Goal: Task Accomplishment & Management: Manage account settings

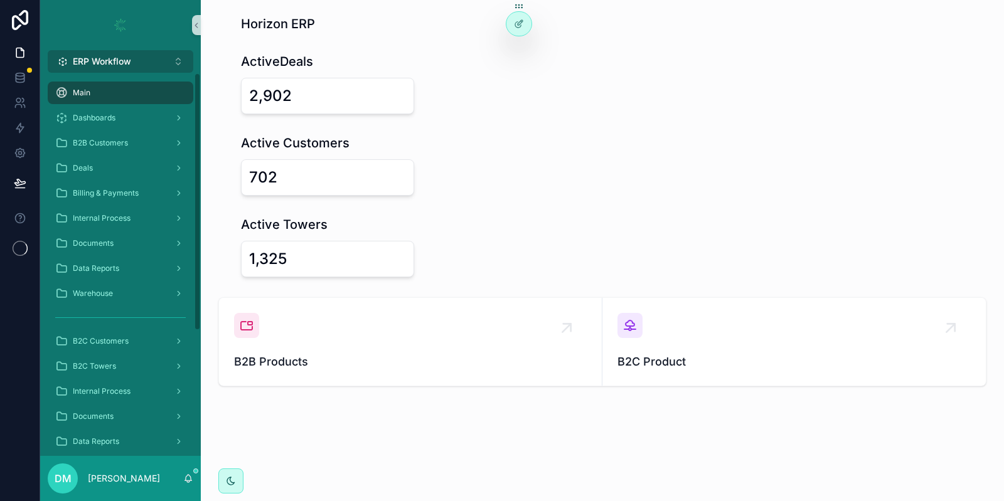
click at [123, 66] on span "ERP Workflow" at bounding box center [102, 61] width 58 height 13
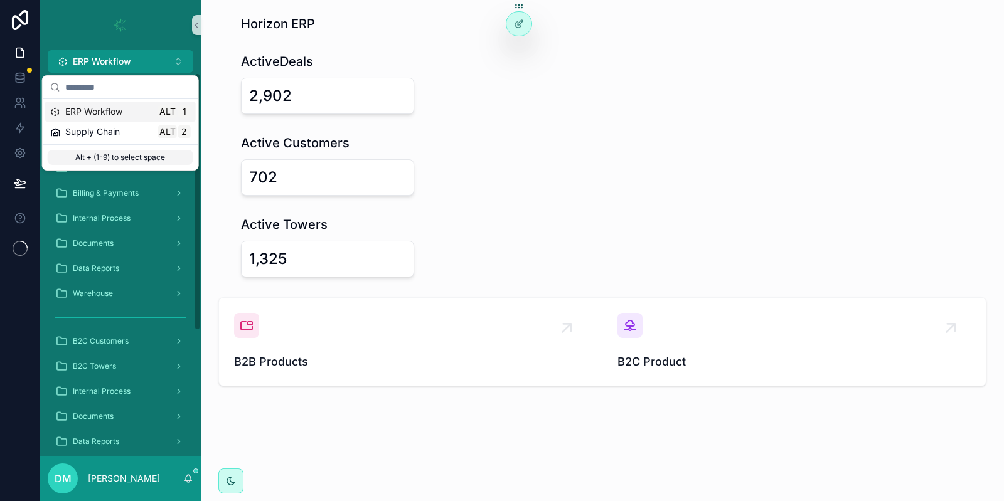
click at [111, 126] on span "Supply Chain" at bounding box center [92, 131] width 55 height 13
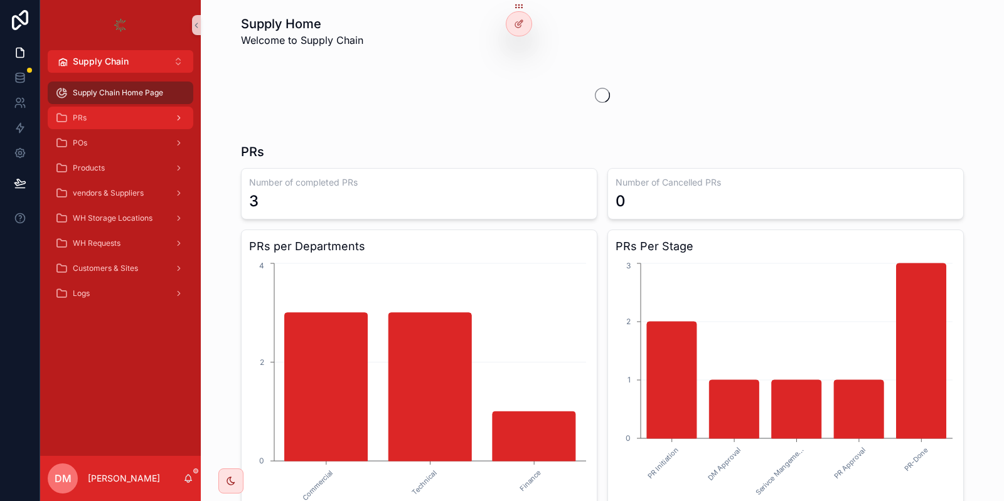
click at [137, 115] on div "PRs" at bounding box center [120, 118] width 130 height 20
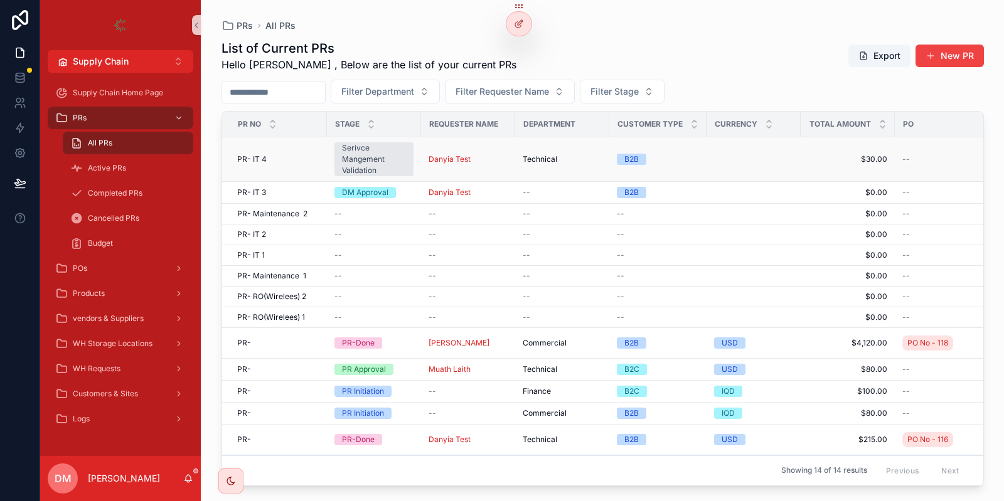
click at [292, 165] on td "PR- IT 4 PR- IT 4" at bounding box center [274, 159] width 105 height 45
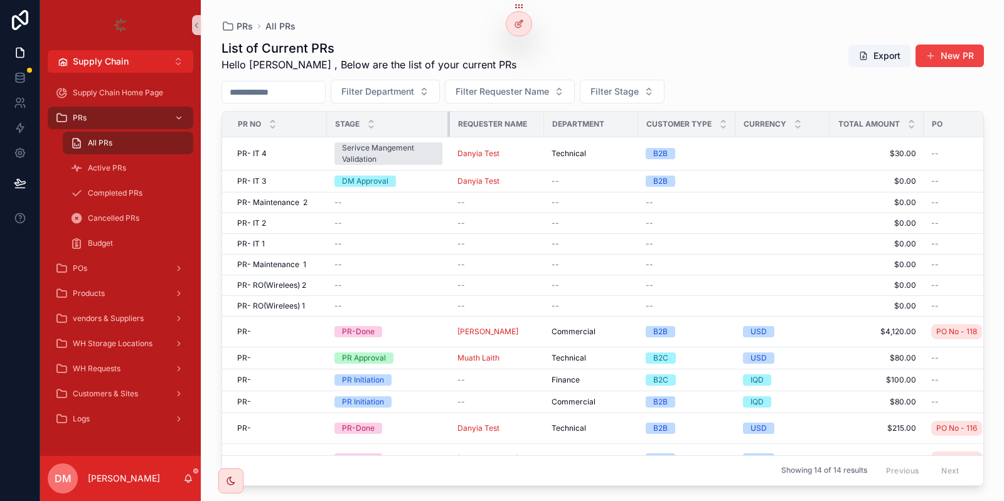
drag, startPoint x: 420, startPoint y: 118, endPoint x: 448, endPoint y: 118, distance: 28.9
click at [448, 118] on div "scrollable content" at bounding box center [449, 124] width 5 height 25
click at [450, 118] on div "scrollable content" at bounding box center [451, 124] width 5 height 25
click at [297, 152] on div "PR- IT 4 PR- IT 4" at bounding box center [278, 154] width 82 height 10
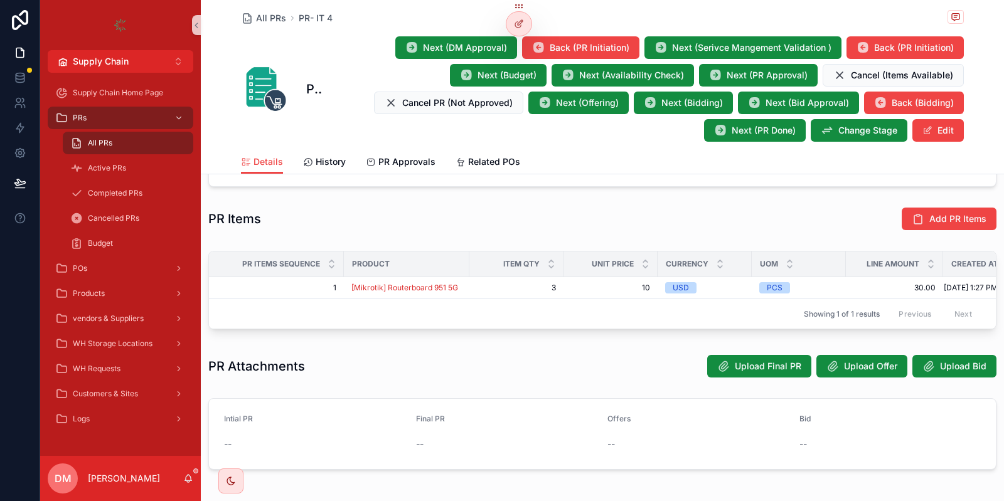
scroll to position [376, 0]
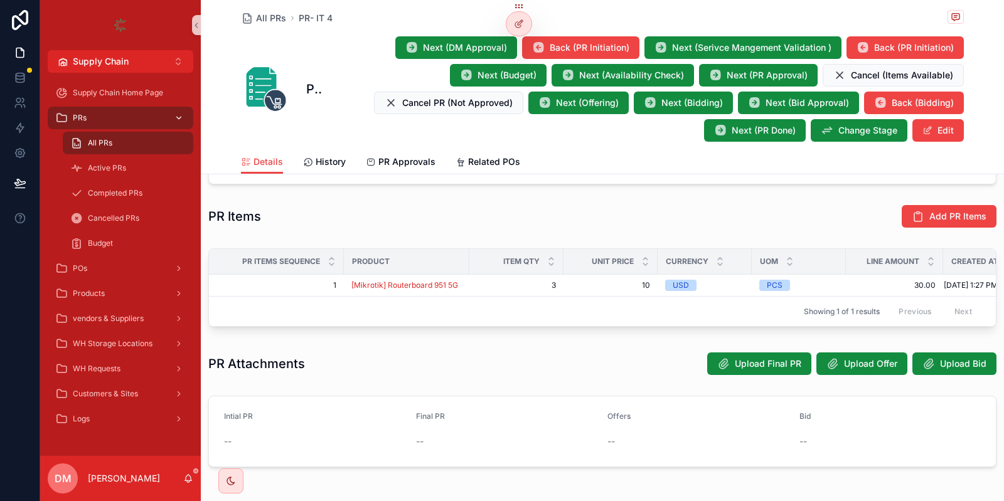
click at [127, 116] on div "PRs" at bounding box center [120, 118] width 130 height 20
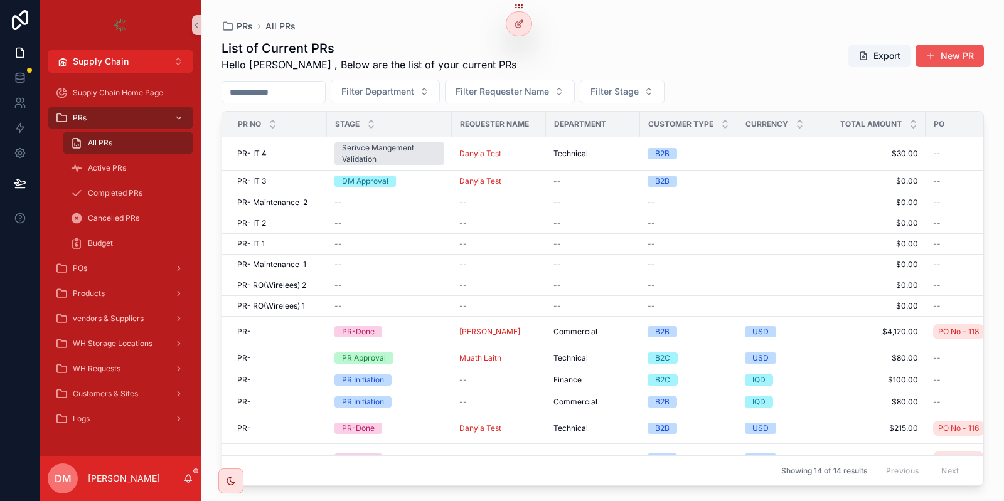
click at [965, 54] on button "New PR" at bounding box center [949, 56] width 68 height 23
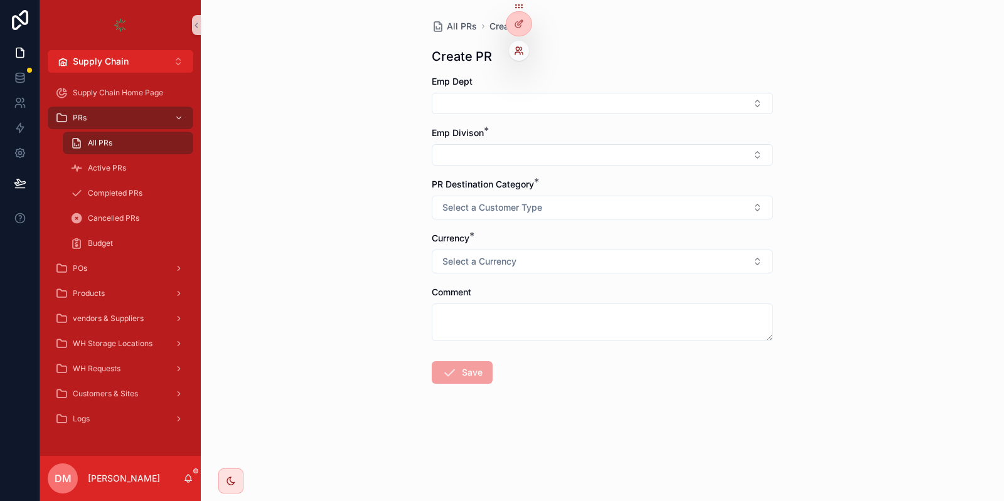
click at [519, 47] on icon at bounding box center [519, 51] width 10 height 10
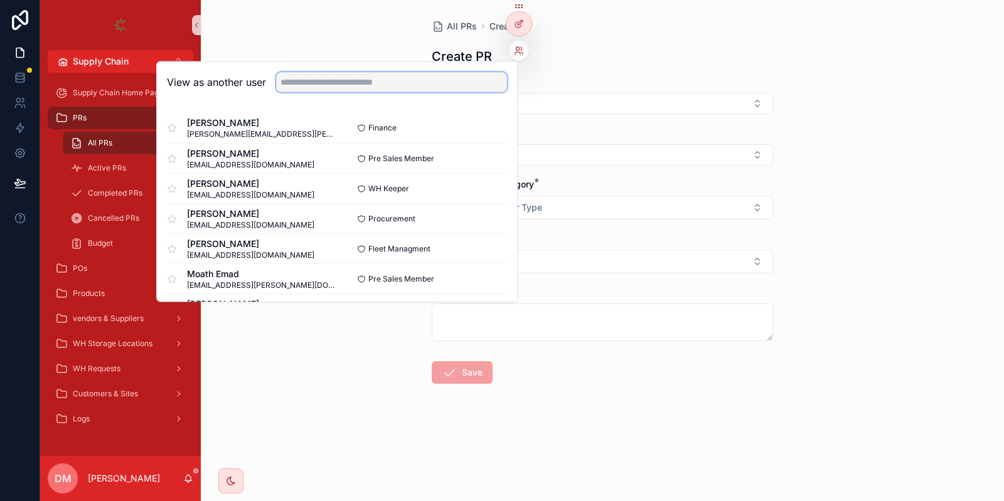
click at [470, 73] on input "text" at bounding box center [391, 82] width 231 height 20
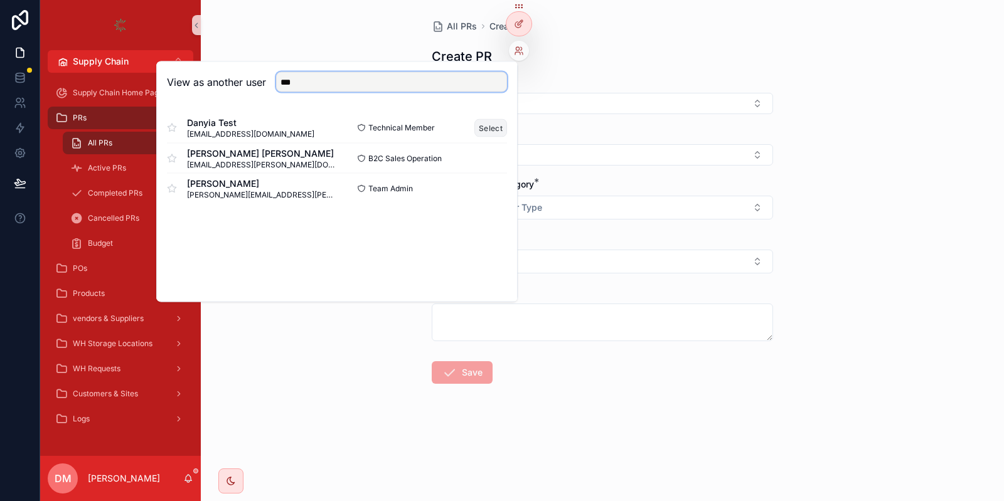
type input "***"
click at [486, 130] on button "Select" at bounding box center [490, 128] width 33 height 18
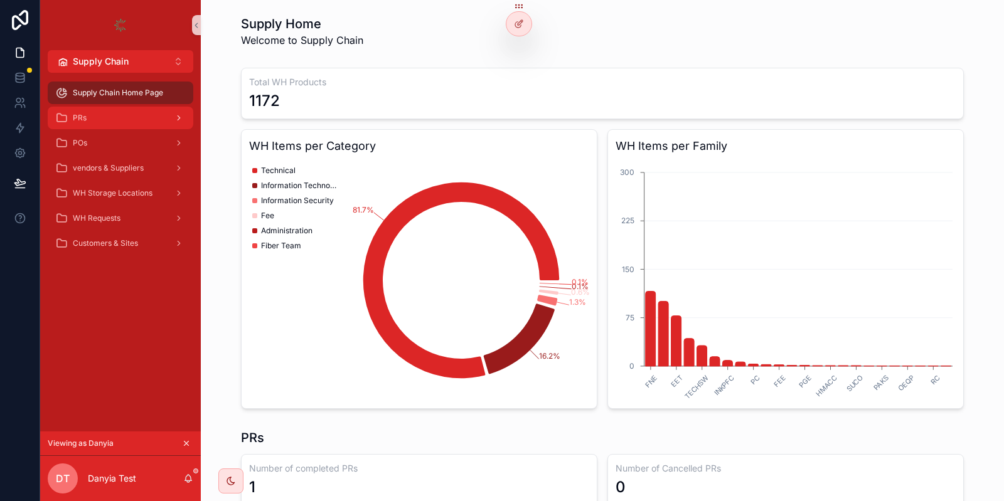
click at [94, 123] on div "PRs" at bounding box center [120, 118] width 130 height 20
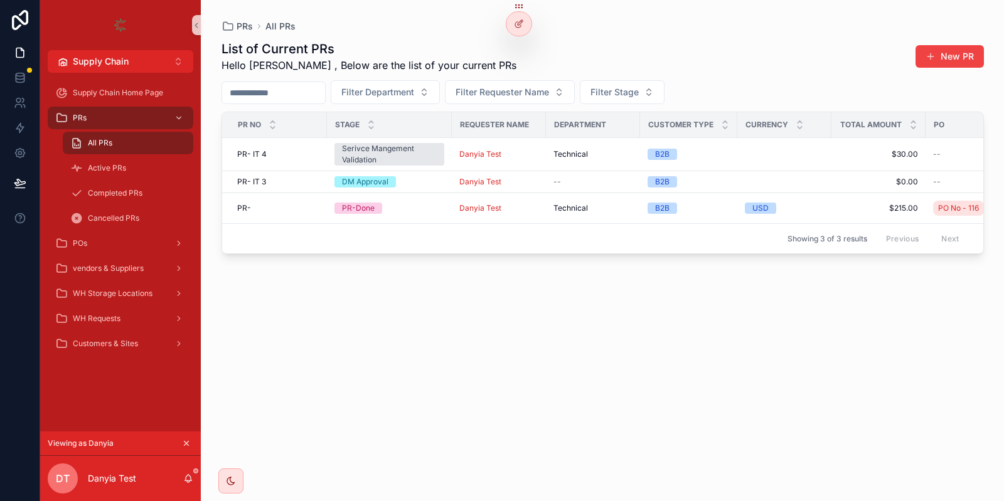
click at [949, 56] on button "New PR" at bounding box center [949, 56] width 68 height 23
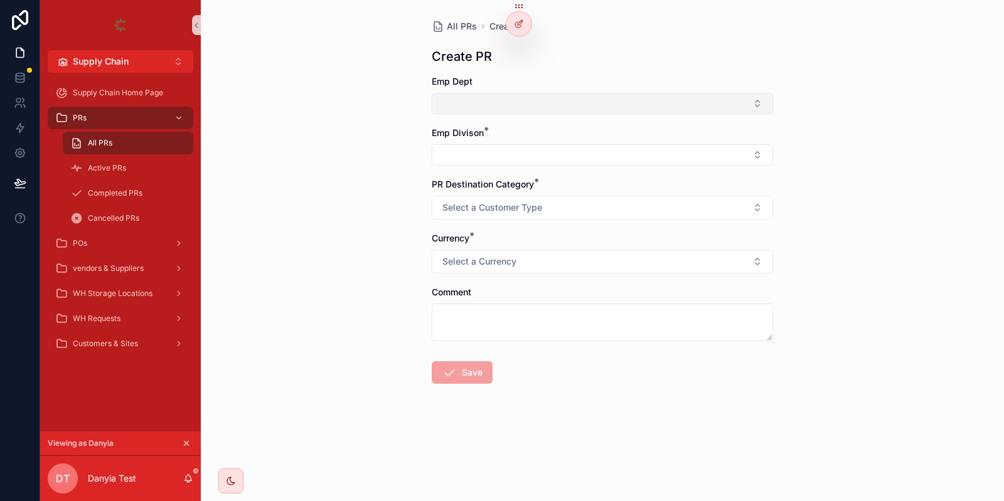
click at [492, 108] on button "Select Button" at bounding box center [602, 103] width 341 height 21
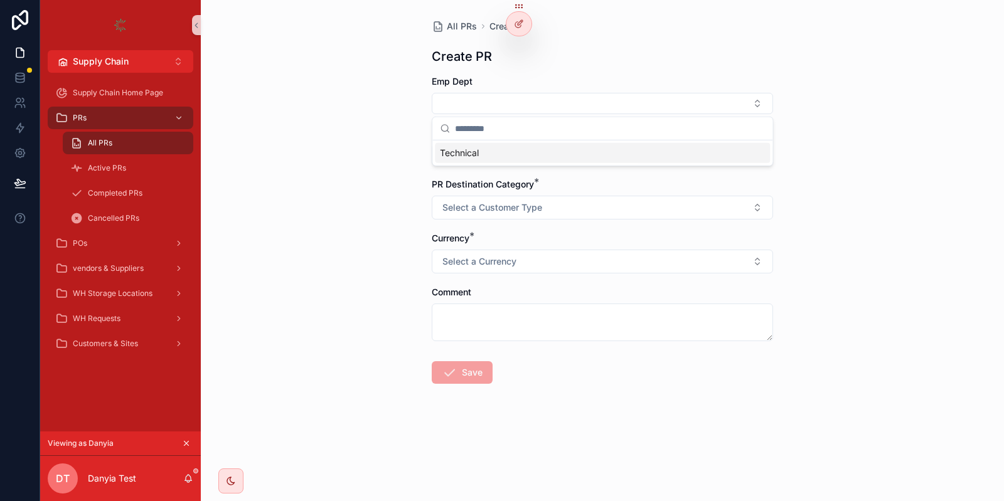
click at [410, 116] on div "All PRs Create PR Create PR Emp Dept Emp Divison * PR Destination Category * Se…" at bounding box center [602, 250] width 803 height 501
click at [474, 137] on span "Emp Divison" at bounding box center [458, 132] width 52 height 11
click at [457, 157] on button "Select Button" at bounding box center [602, 154] width 341 height 21
click at [353, 183] on div "All PRs Create PR Create PR Emp Dept Emp Divison * PR Destination Category * Se…" at bounding box center [602, 250] width 803 height 501
click at [485, 158] on button "Select Button" at bounding box center [602, 154] width 341 height 21
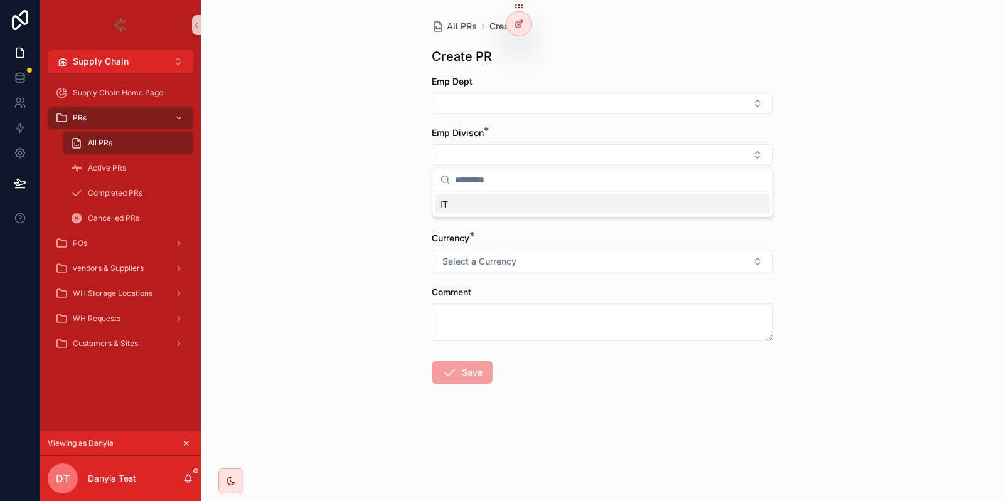
click at [477, 205] on div "IT" at bounding box center [602, 204] width 335 height 20
click at [456, 209] on span "Select a Customer Type" at bounding box center [492, 210] width 100 height 13
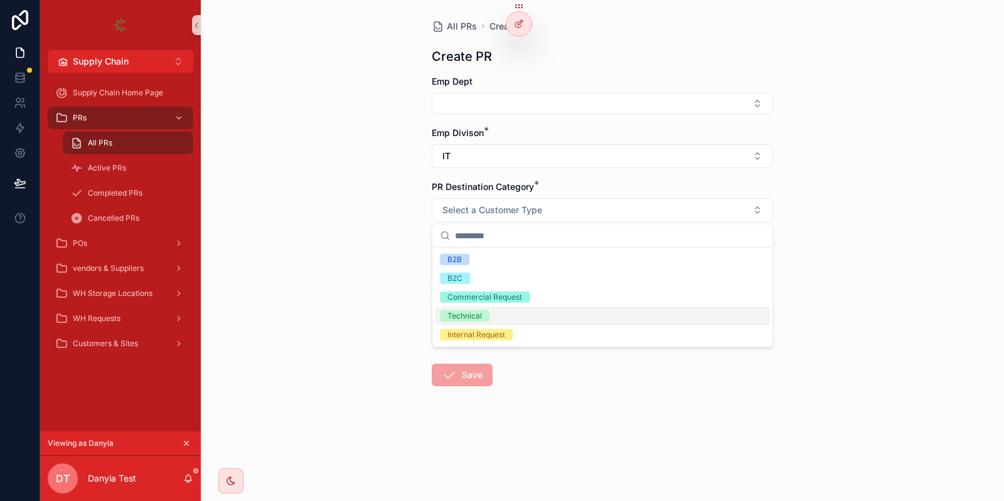
click at [372, 240] on div "All PRs Create PR Create PR Emp Dept Emp Divison * IT PR Destination Category *…" at bounding box center [602, 250] width 803 height 501
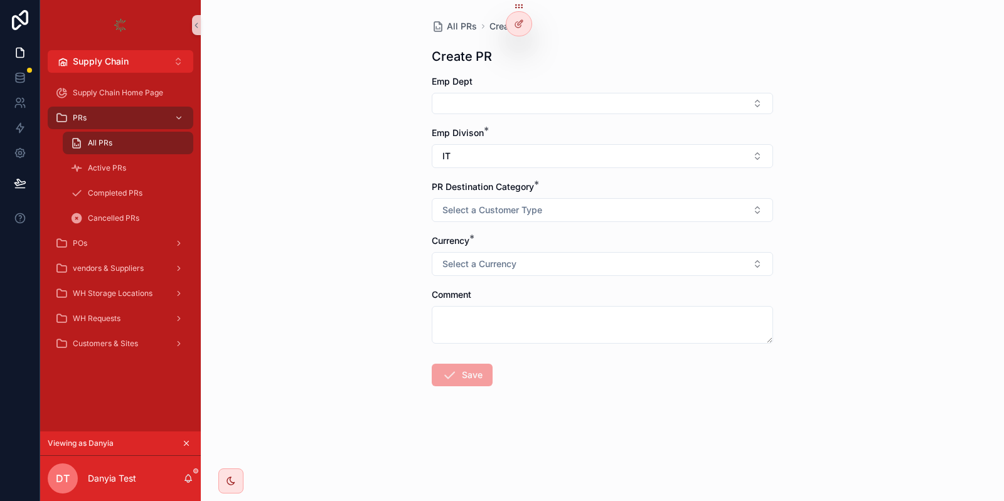
click at [144, 149] on div "All PRs" at bounding box center [127, 143] width 115 height 20
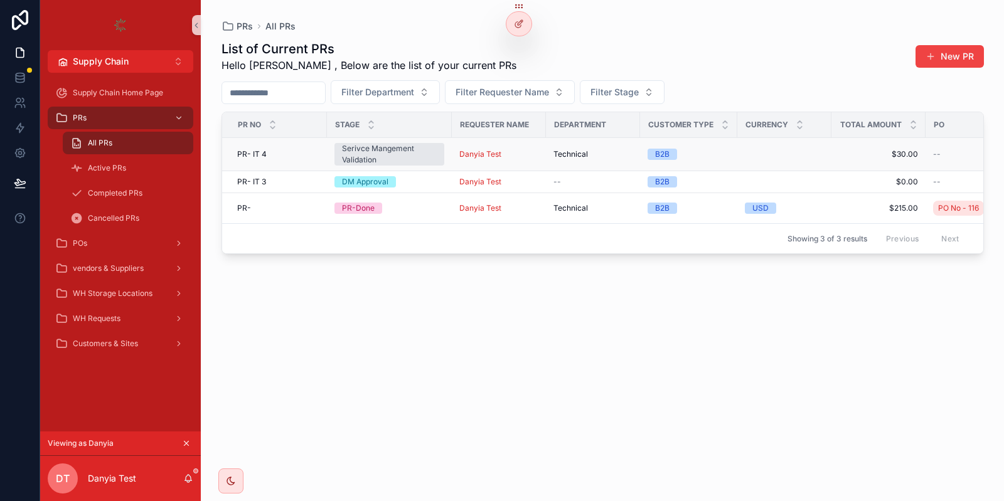
click at [310, 155] on div "PR- IT 4 PR- IT 4" at bounding box center [278, 154] width 82 height 10
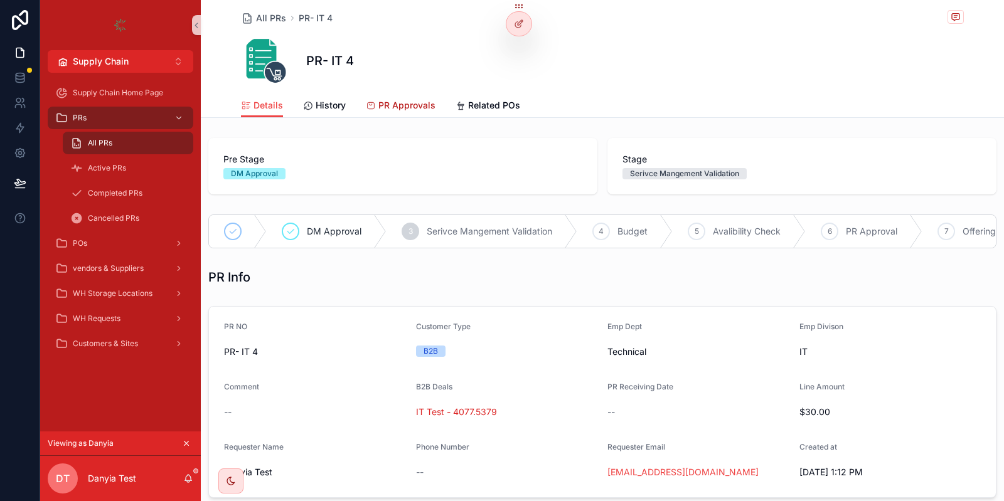
click at [416, 111] on link "PR Approvals" at bounding box center [401, 106] width 70 height 25
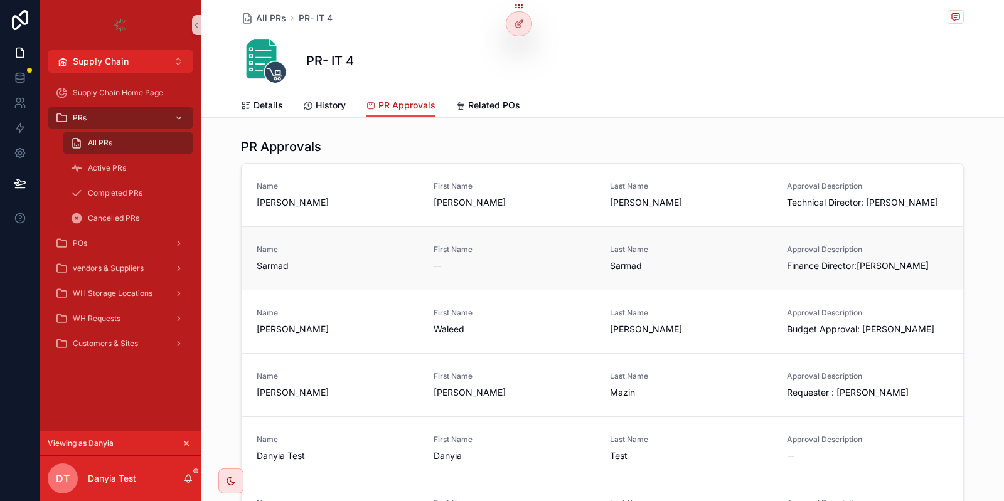
scroll to position [97, 0]
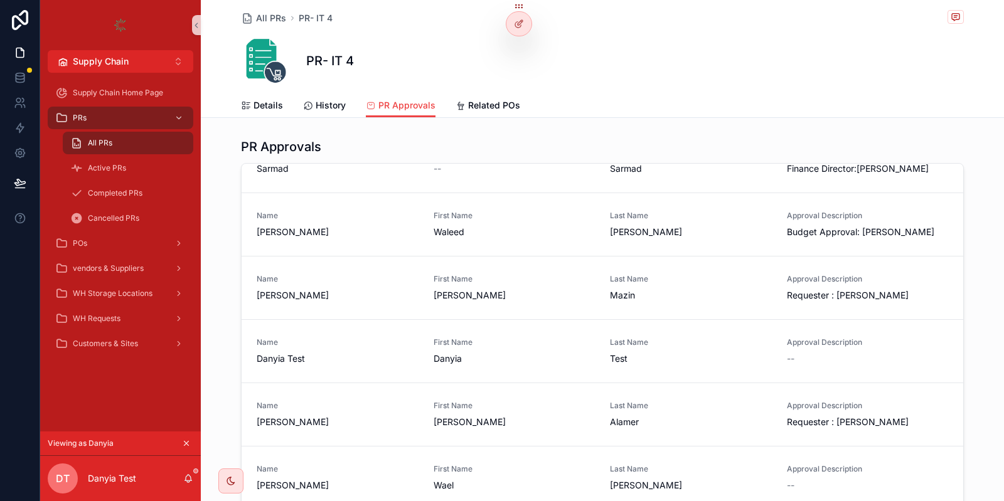
click at [184, 439] on button "scrollable content" at bounding box center [186, 444] width 14 height 14
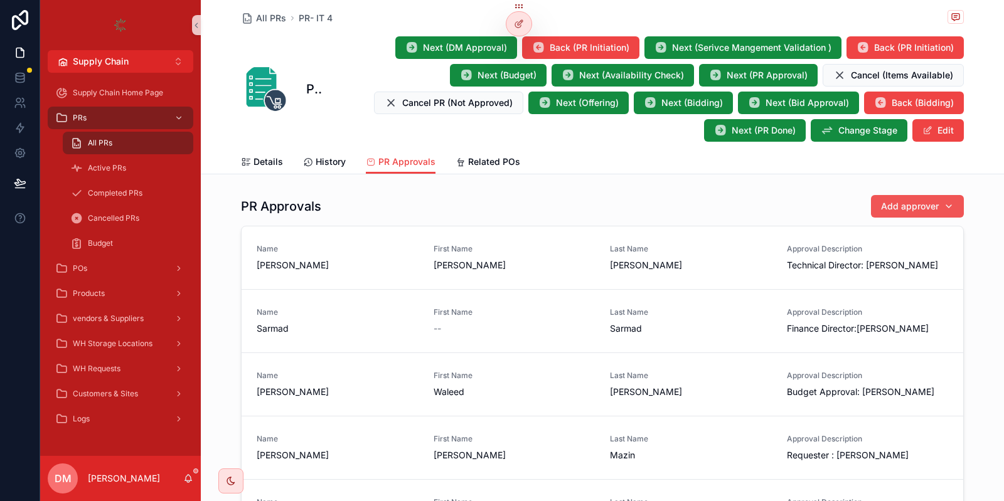
click at [899, 203] on span "Add approver" at bounding box center [910, 206] width 58 height 13
click at [437, 199] on div "PR Approvals Add approver" at bounding box center [602, 206] width 723 height 24
click at [936, 206] on span "Add approver" at bounding box center [910, 206] width 58 height 13
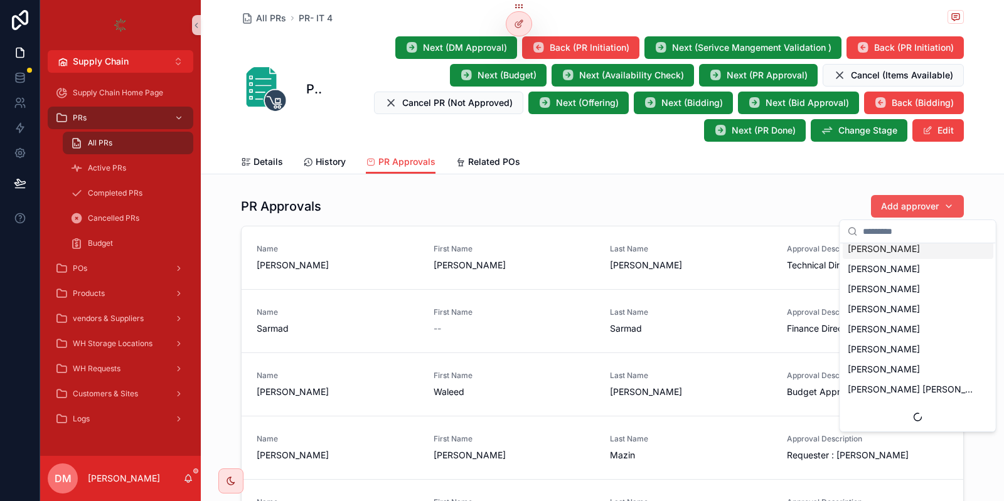
scroll to position [851, 0]
click at [522, 18] on div at bounding box center [518, 24] width 25 height 24
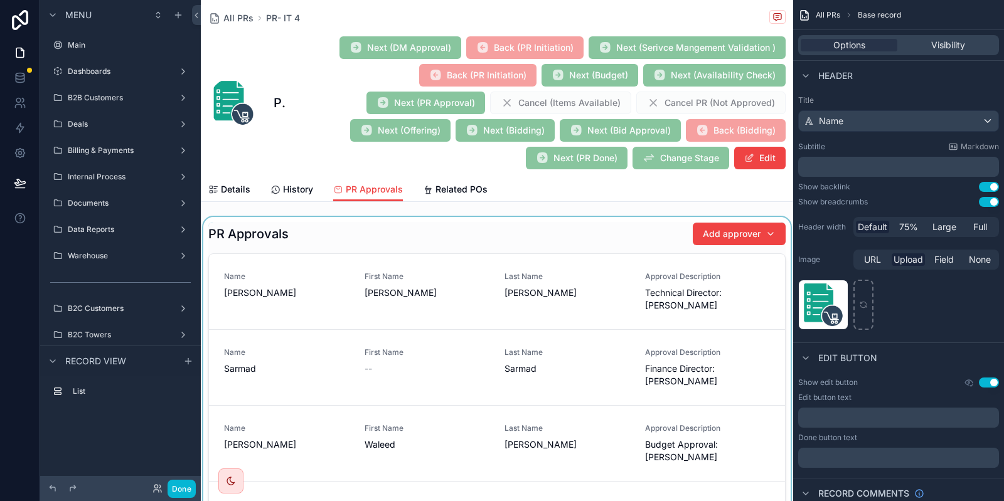
click at [625, 227] on div "scrollable content" at bounding box center [497, 425] width 592 height 417
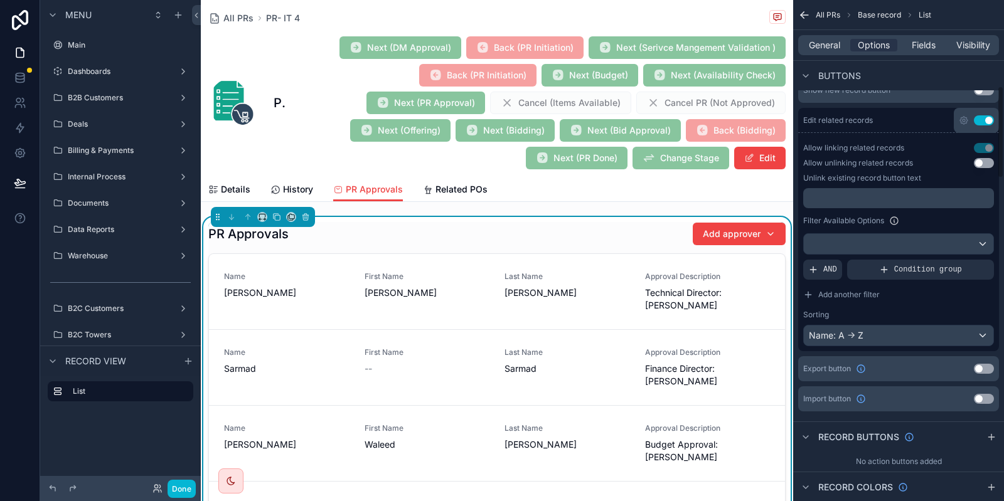
click at [533, 6] on div "All PRs PR- IT 4 PR- IT 4 Next (DM Approval) Back (PR Initiation) Next (Serivce…" at bounding box center [496, 89] width 577 height 178
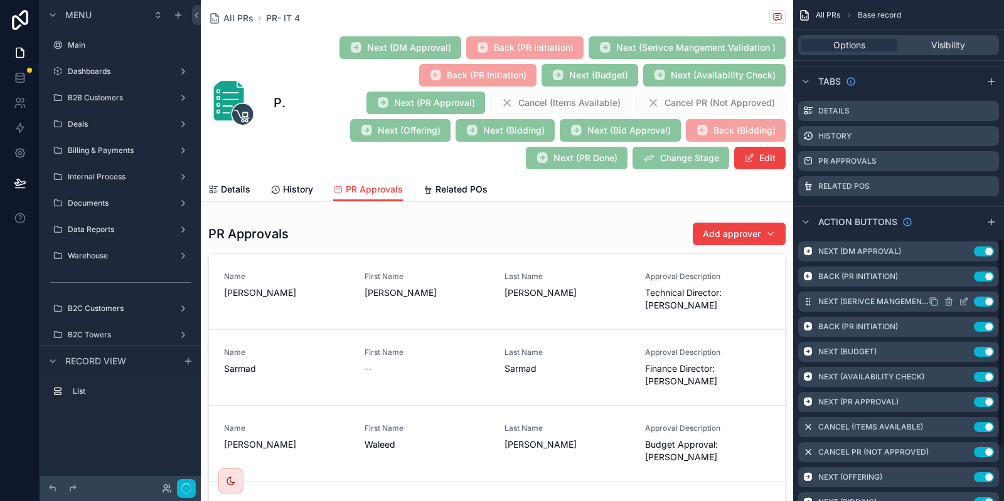
scroll to position [568, 0]
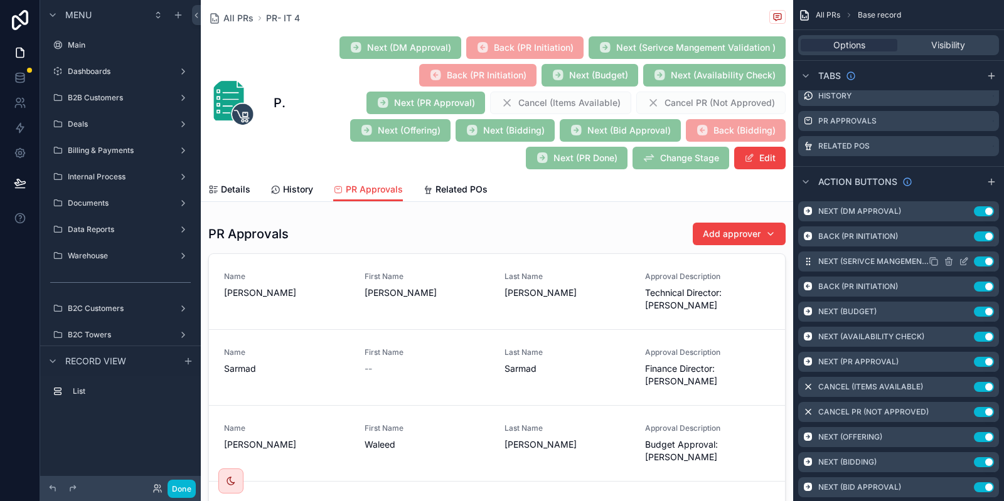
click at [964, 264] on icon "scrollable content" at bounding box center [963, 262] width 10 height 10
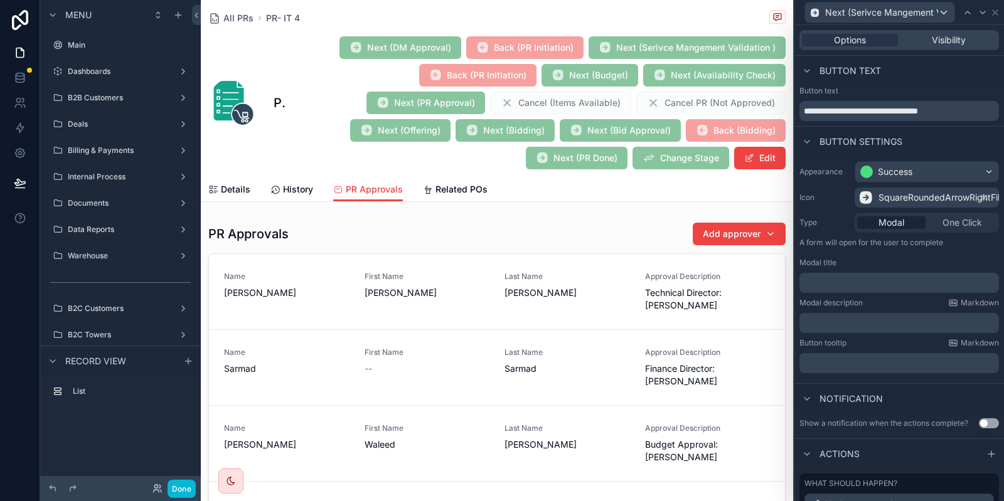
scroll to position [226, 0]
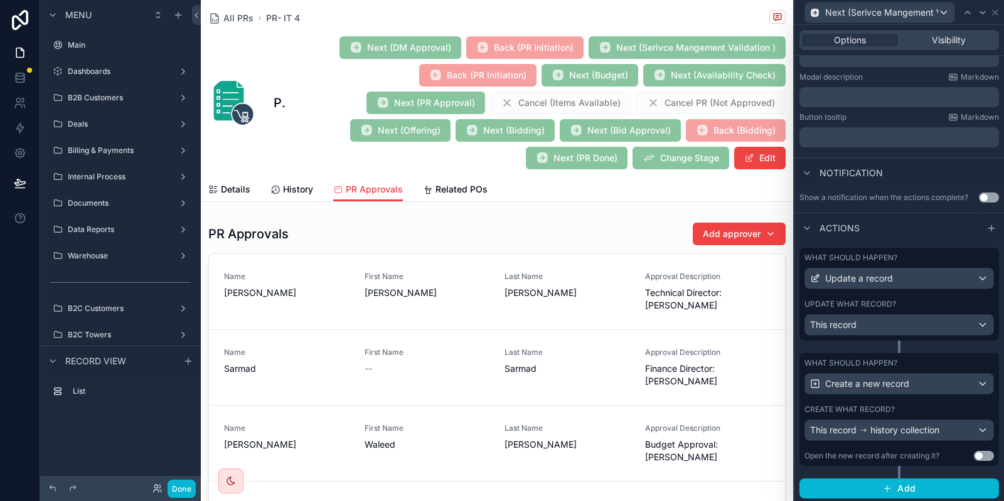
click at [948, 49] on div "Options Visibility" at bounding box center [898, 40] width 199 height 20
click at [941, 40] on span "Visibility" at bounding box center [948, 40] width 34 height 13
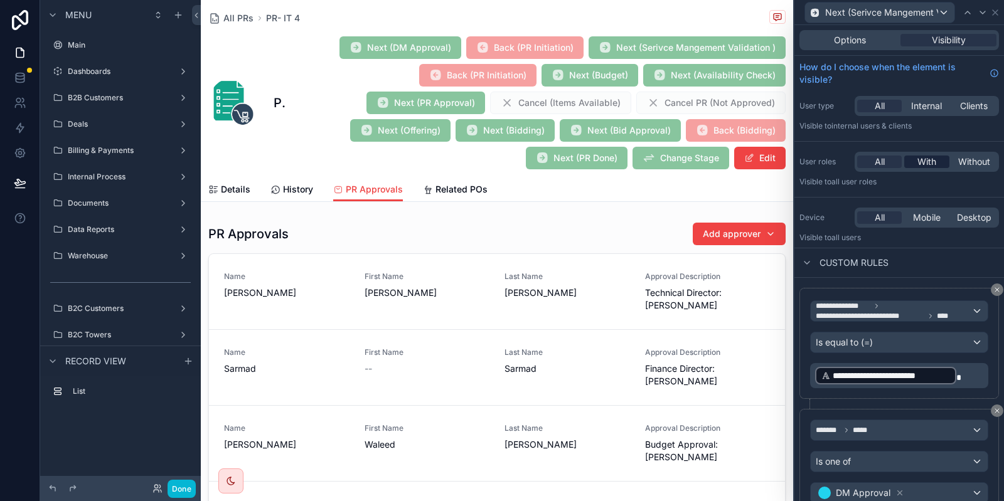
scroll to position [180, 0]
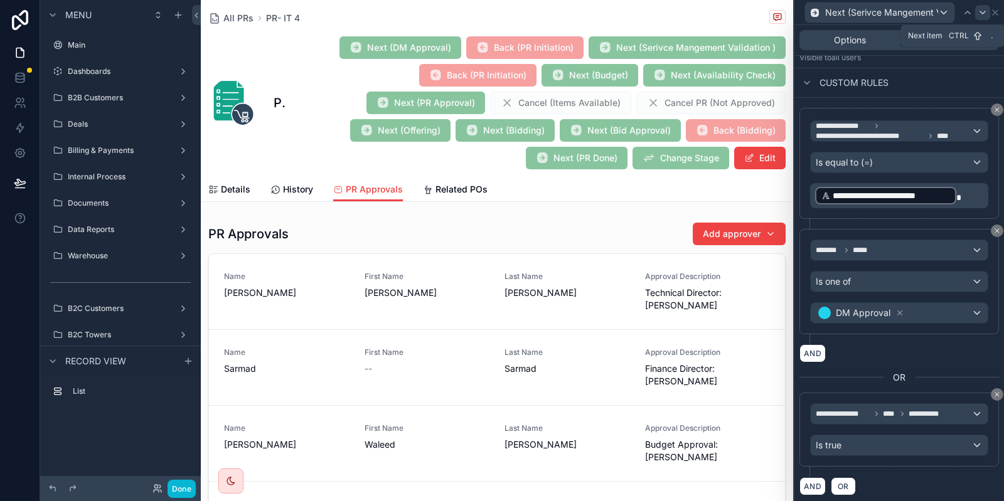
click at [983, 14] on icon at bounding box center [982, 13] width 10 height 10
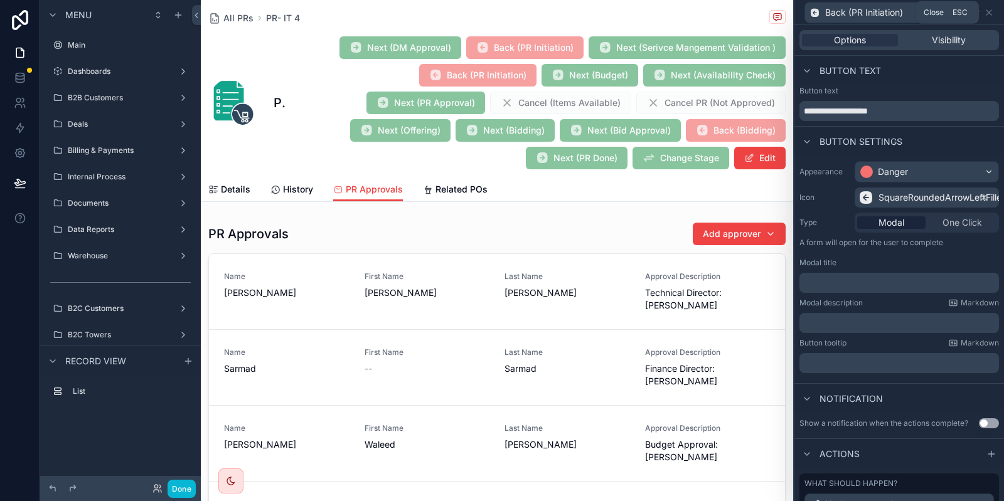
click at [983, 14] on icon at bounding box center [988, 13] width 10 height 10
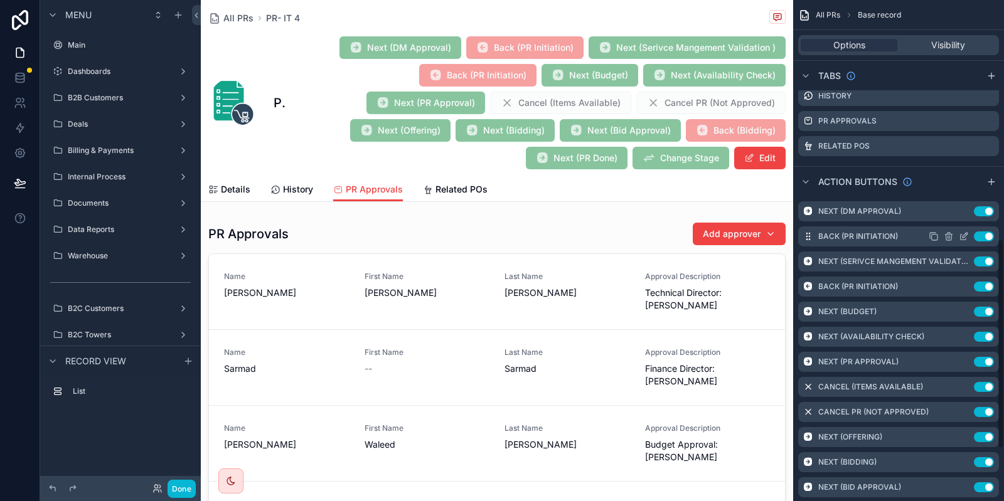
scroll to position [596, 0]
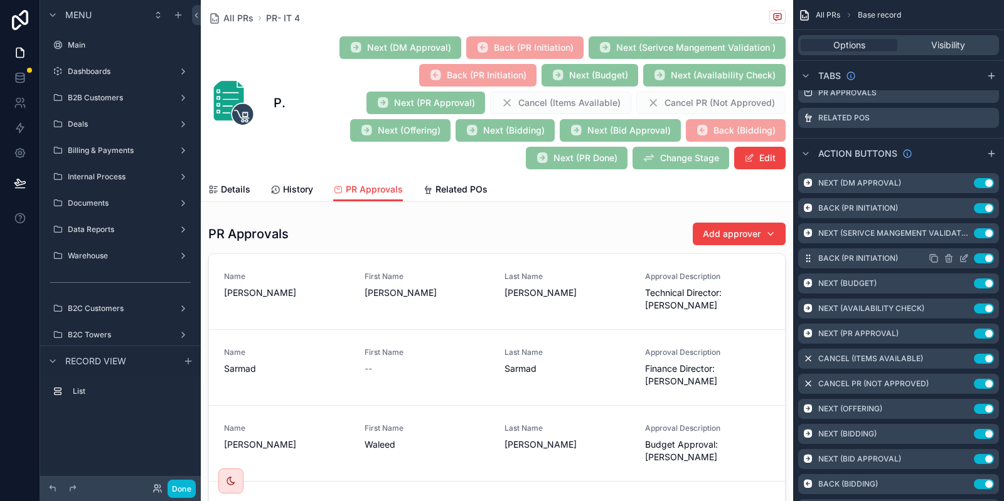
click at [967, 258] on icon "scrollable content" at bounding box center [963, 258] width 10 height 10
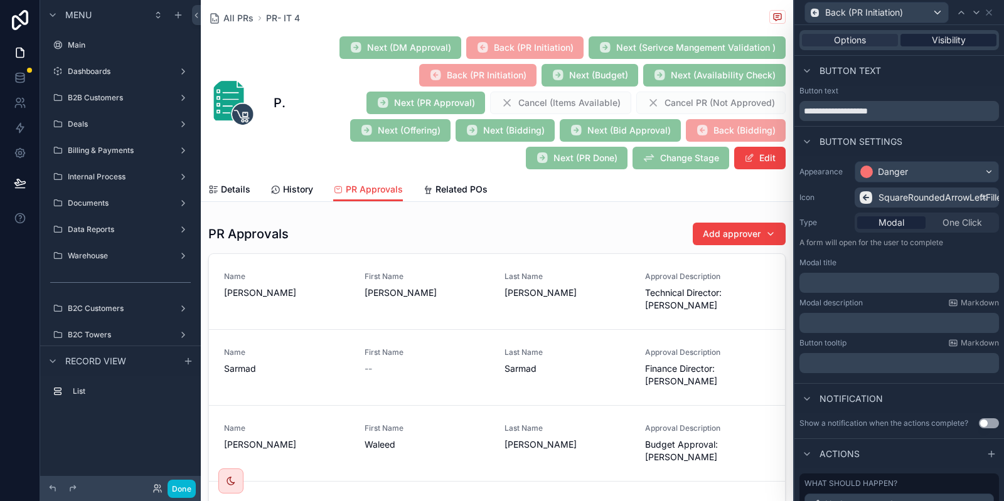
click at [948, 44] on span "Visibility" at bounding box center [948, 40] width 34 height 13
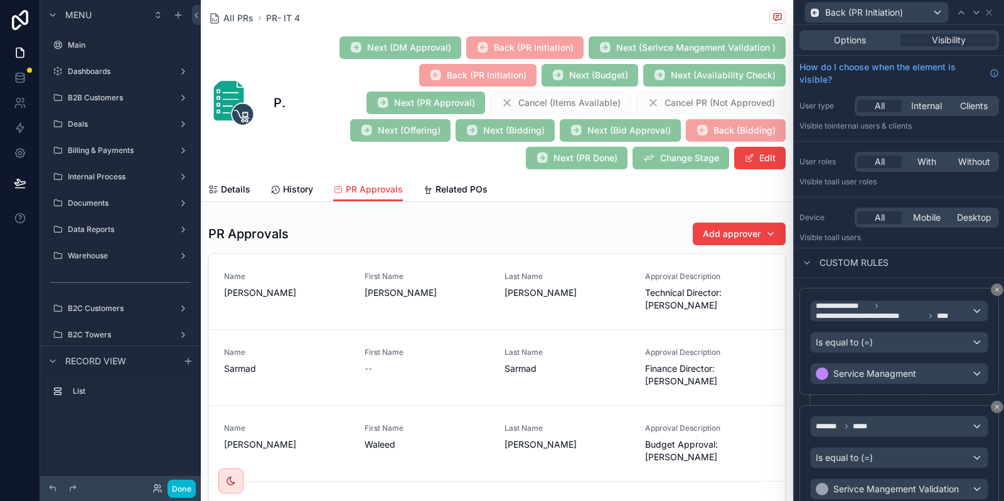
scroll to position [176, 0]
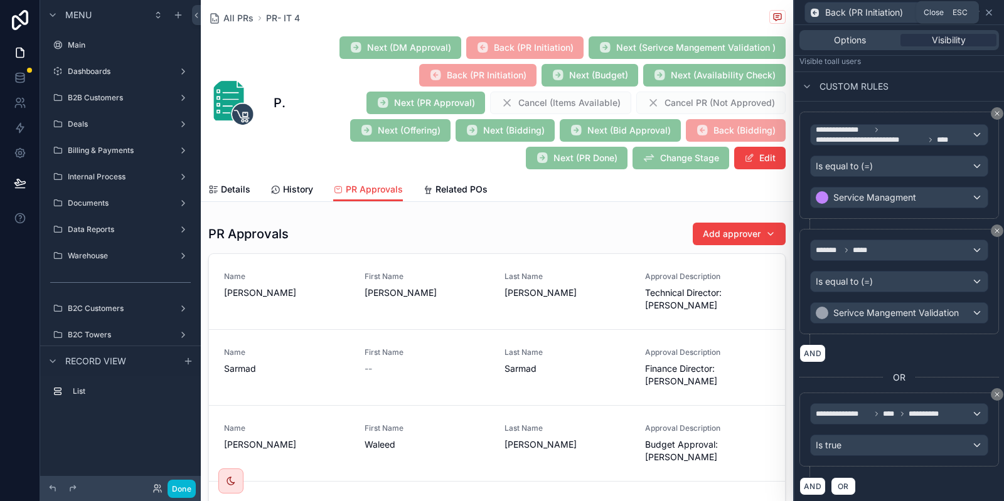
click at [990, 11] on icon at bounding box center [988, 12] width 5 height 5
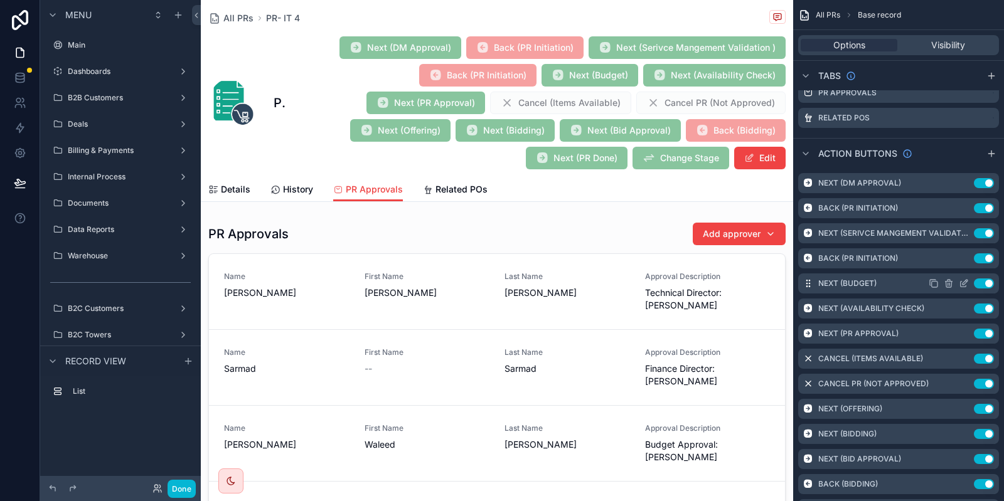
click at [962, 278] on icon "scrollable content" at bounding box center [963, 283] width 10 height 10
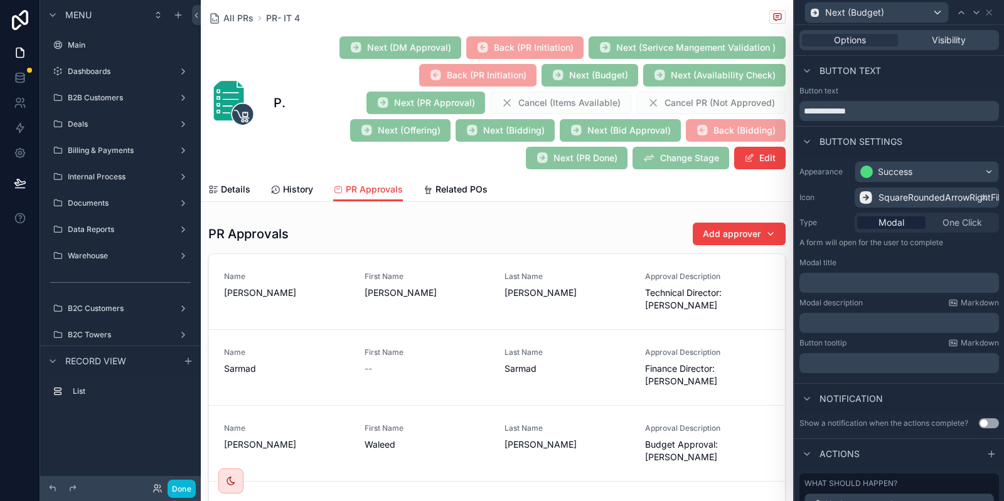
scroll to position [226, 0]
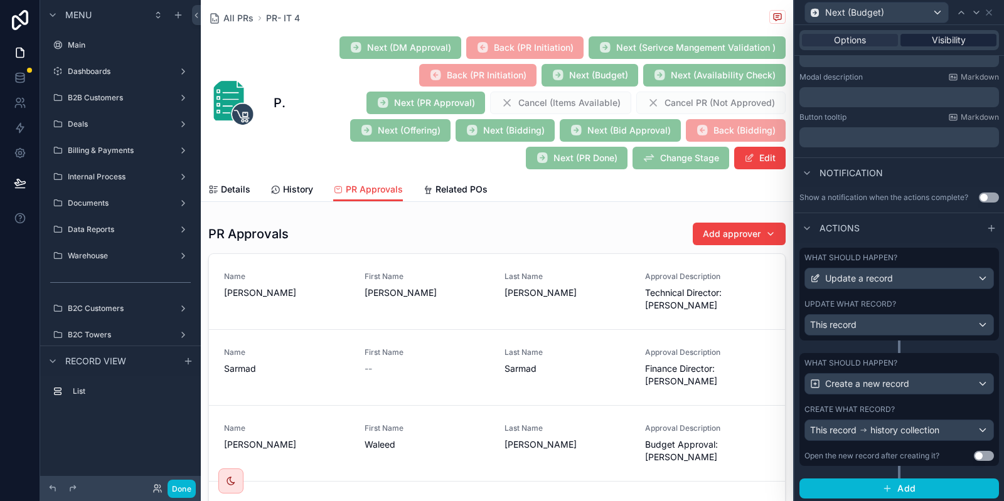
click at [949, 42] on span "Visibility" at bounding box center [948, 40] width 34 height 13
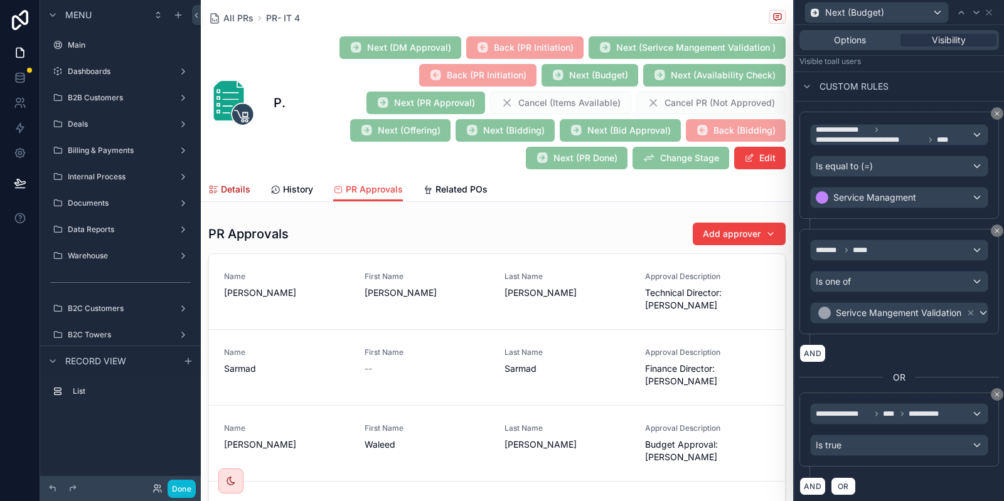
click at [220, 178] on div "All PRs PR- IT 4 PR- IT 4 Next (DM Approval) Back (PR Initiation) Next (Serivce…" at bounding box center [496, 89] width 577 height 178
click at [228, 190] on span "Details" at bounding box center [235, 189] width 29 height 13
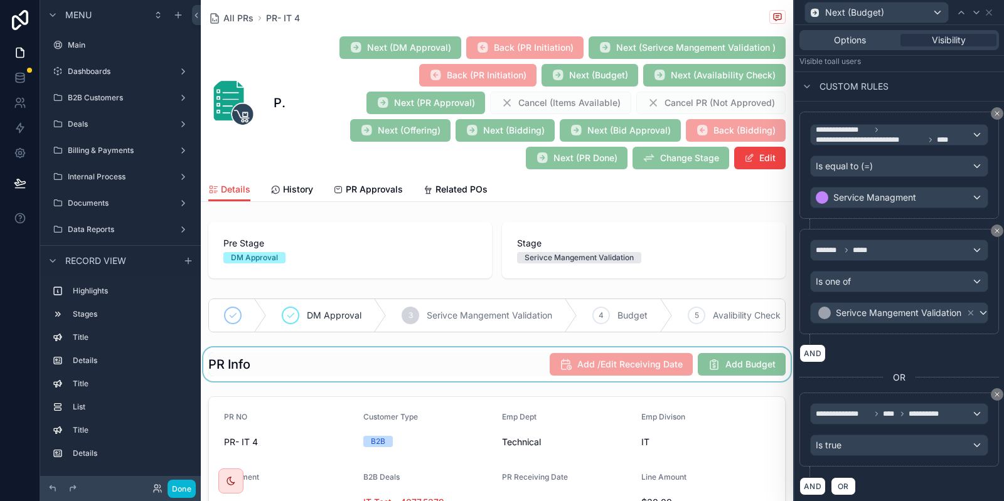
click at [734, 357] on div "scrollable content" at bounding box center [497, 364] width 592 height 34
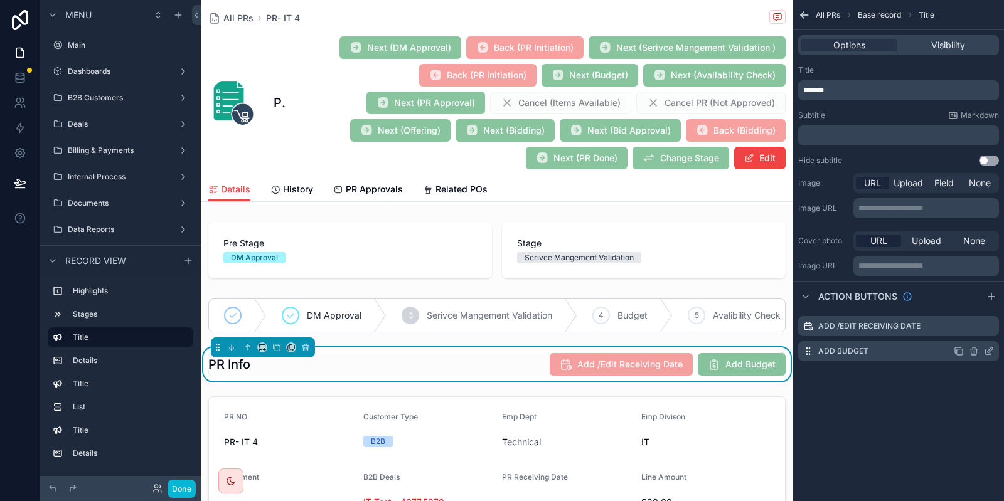
click at [986, 355] on icon "scrollable content" at bounding box center [988, 351] width 10 height 10
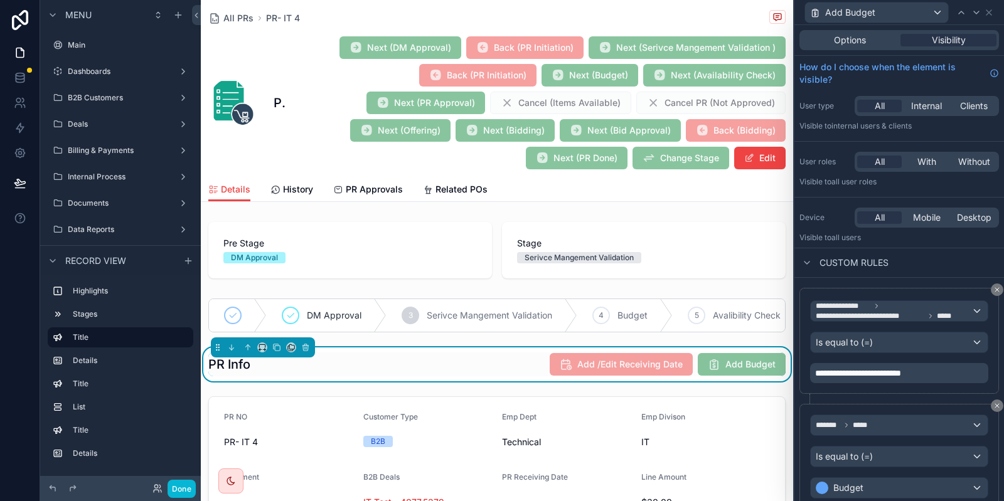
scroll to position [176, 0]
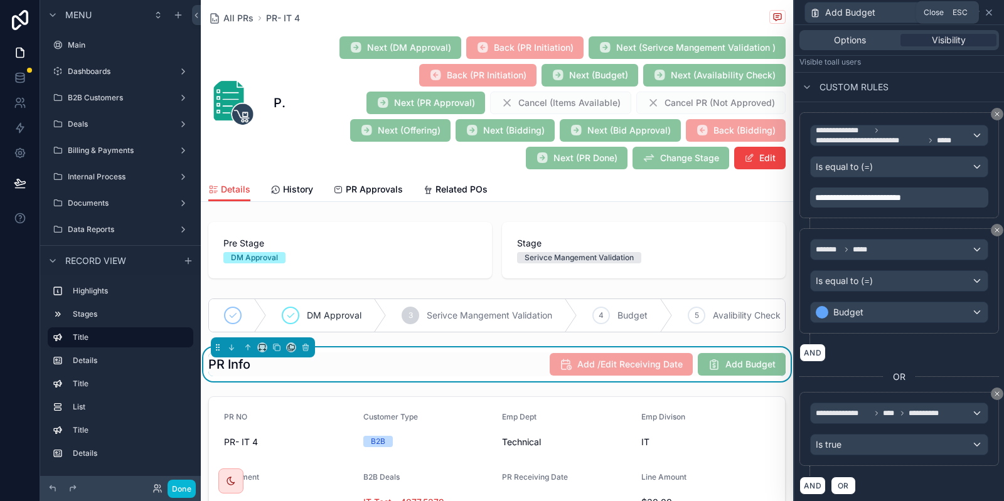
click at [992, 13] on icon at bounding box center [988, 13] width 10 height 10
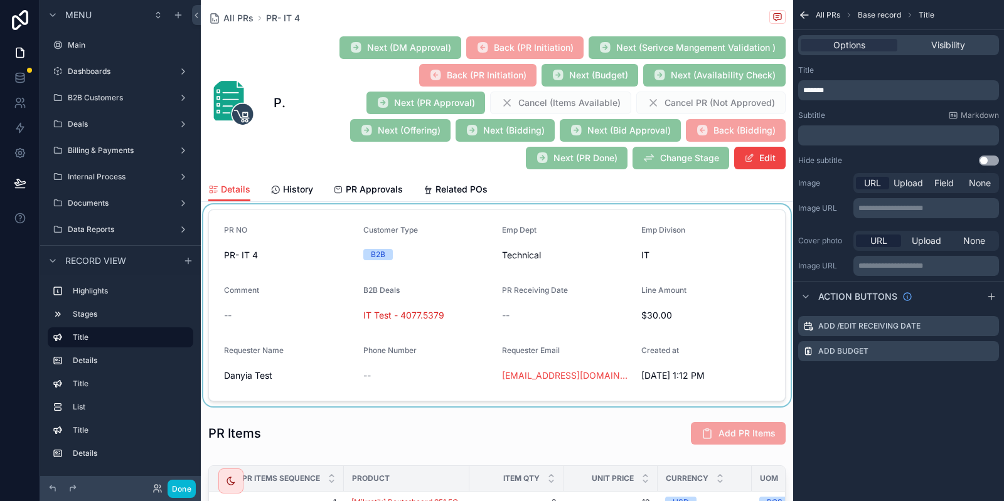
scroll to position [200, 0]
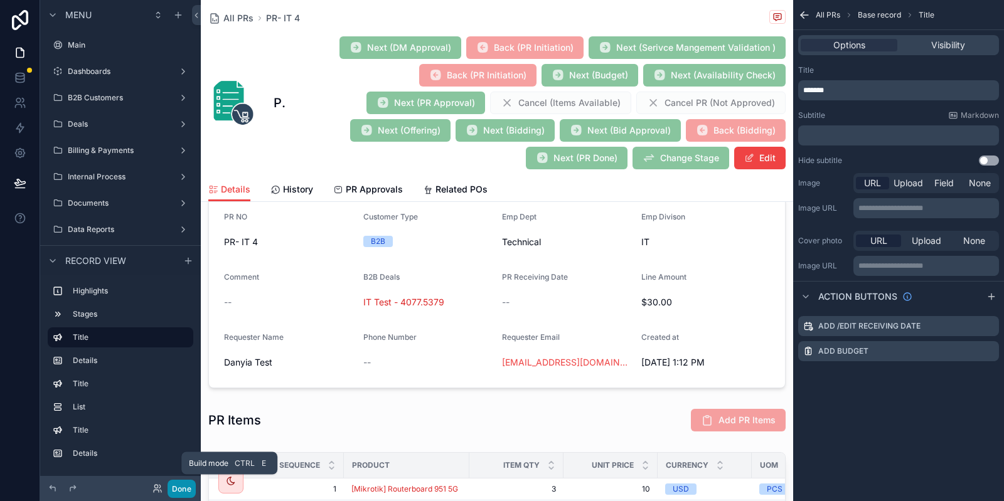
click at [176, 487] on button "Done" at bounding box center [181, 489] width 28 height 18
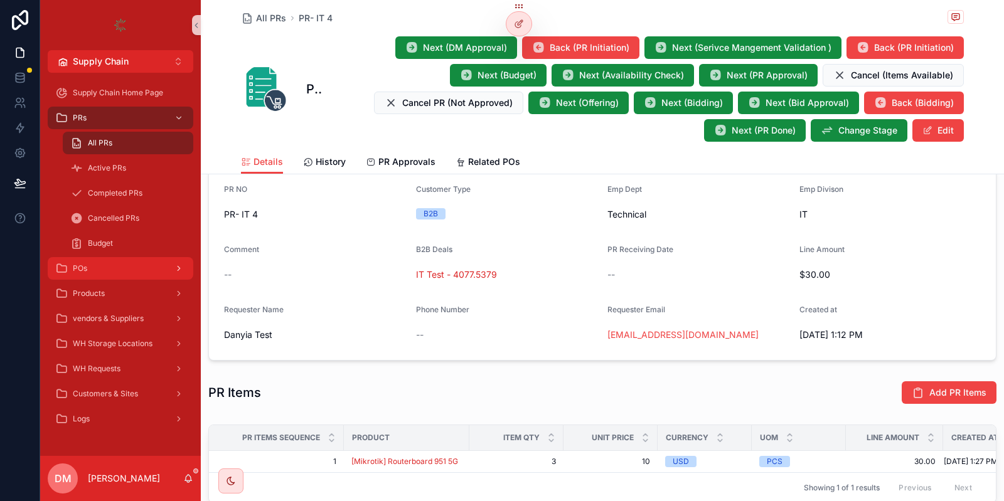
click at [111, 264] on div "POs" at bounding box center [120, 268] width 130 height 20
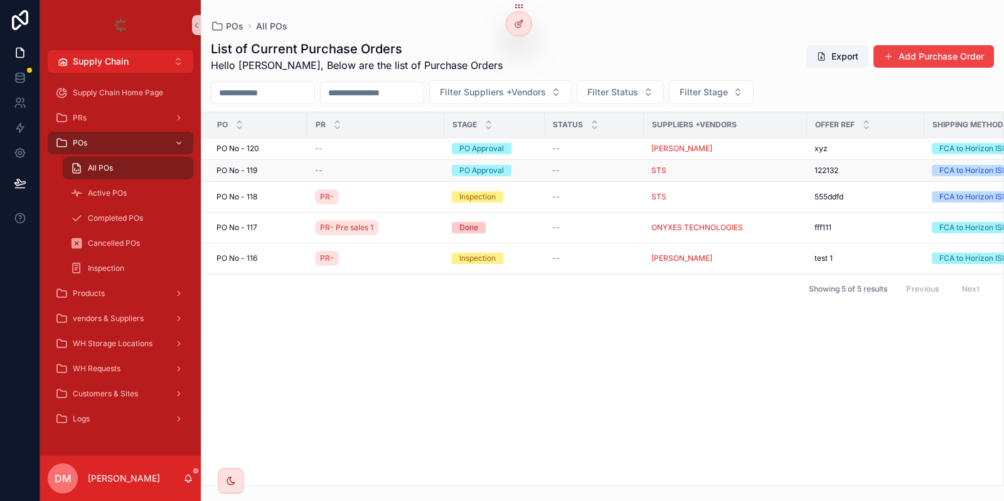
click at [262, 166] on div "[STREET_ADDRESS]" at bounding box center [257, 171] width 83 height 10
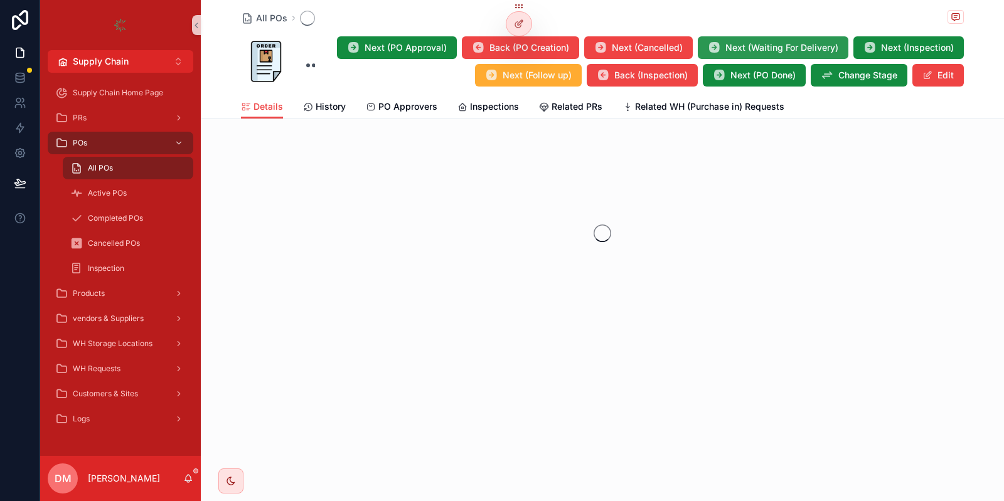
click at [753, 45] on span "Next (Waiting For Delivery)" at bounding box center [781, 47] width 113 height 13
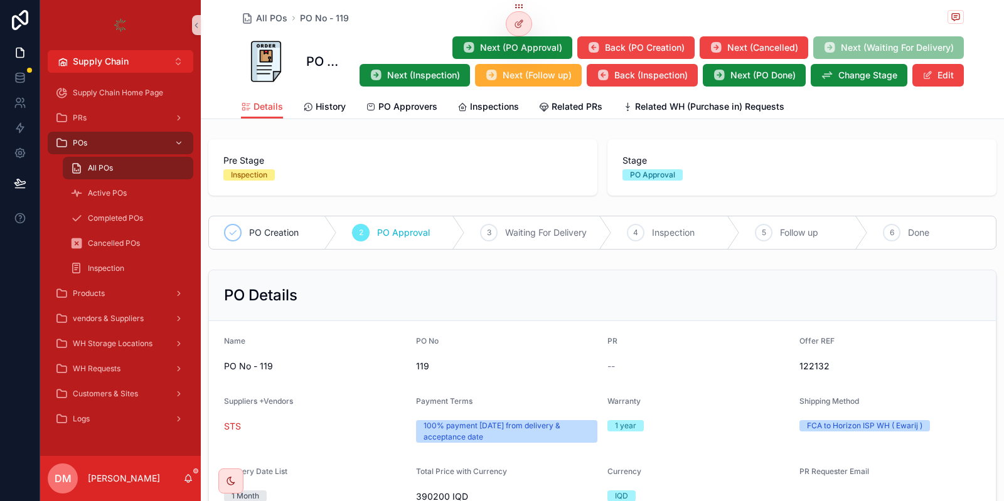
click at [864, 47] on span "Next (Waiting For Delivery)" at bounding box center [888, 49] width 151 height 13
click at [119, 157] on link "All POs" at bounding box center [128, 168] width 130 height 23
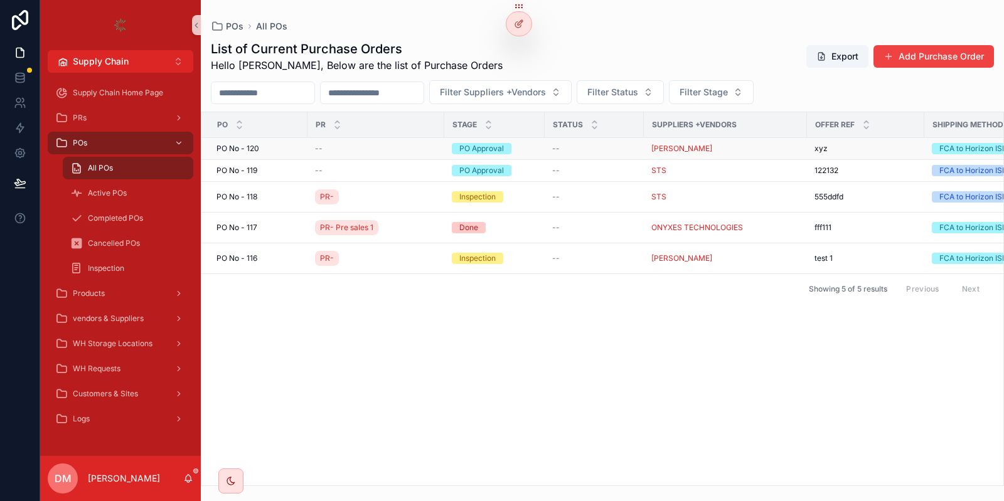
click at [361, 146] on div "--" at bounding box center [376, 149] width 122 height 10
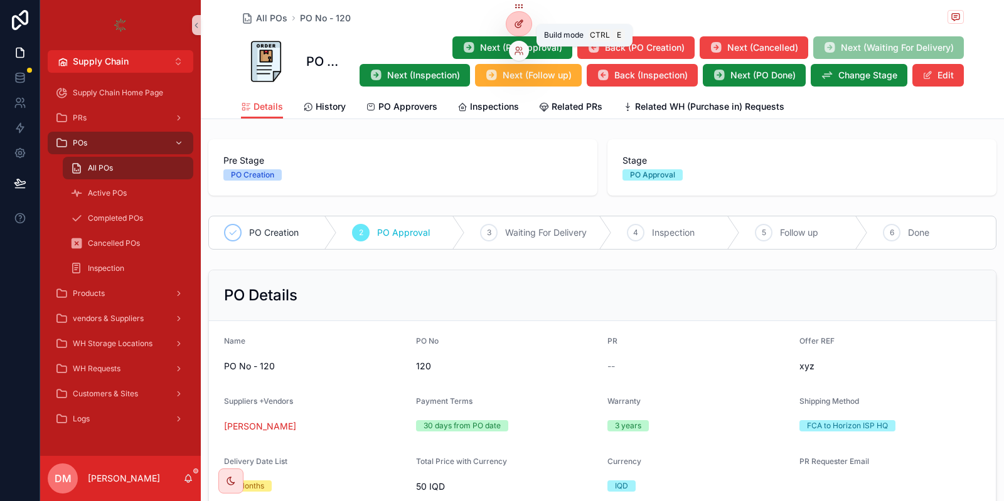
click at [516, 21] on icon at bounding box center [519, 24] width 10 height 10
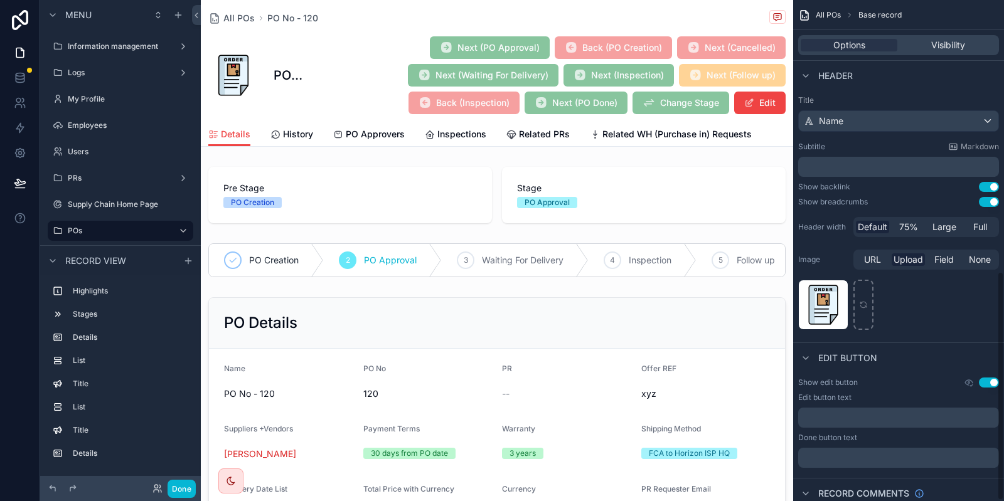
scroll to position [593, 0]
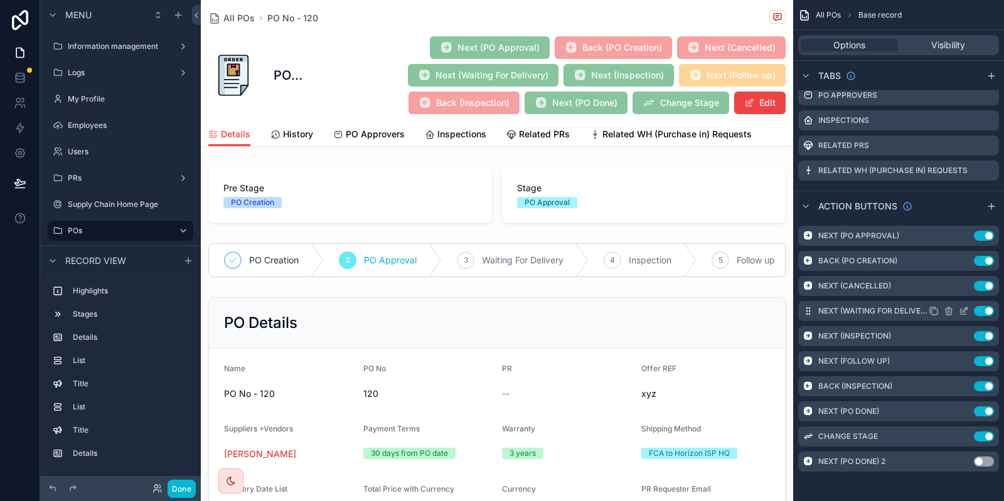
click at [968, 310] on icon "scrollable content" at bounding box center [963, 311] width 10 height 10
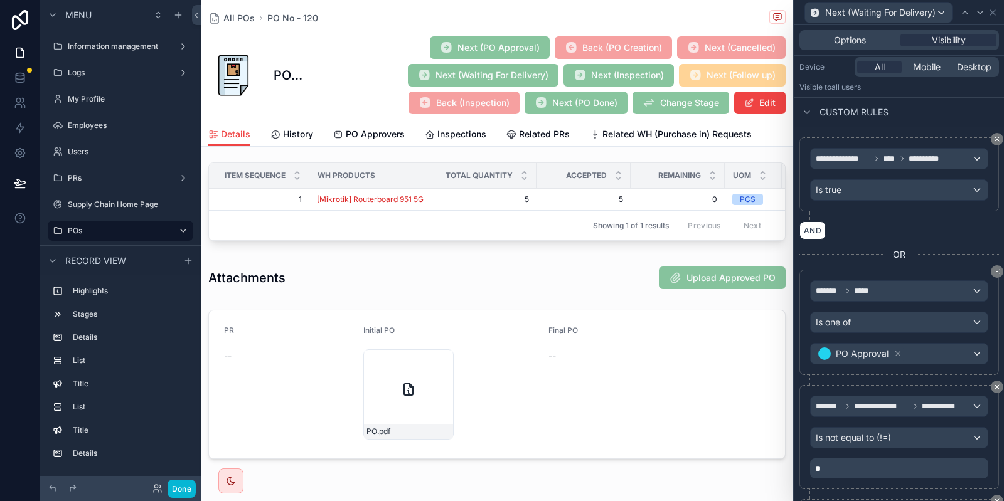
scroll to position [0, 0]
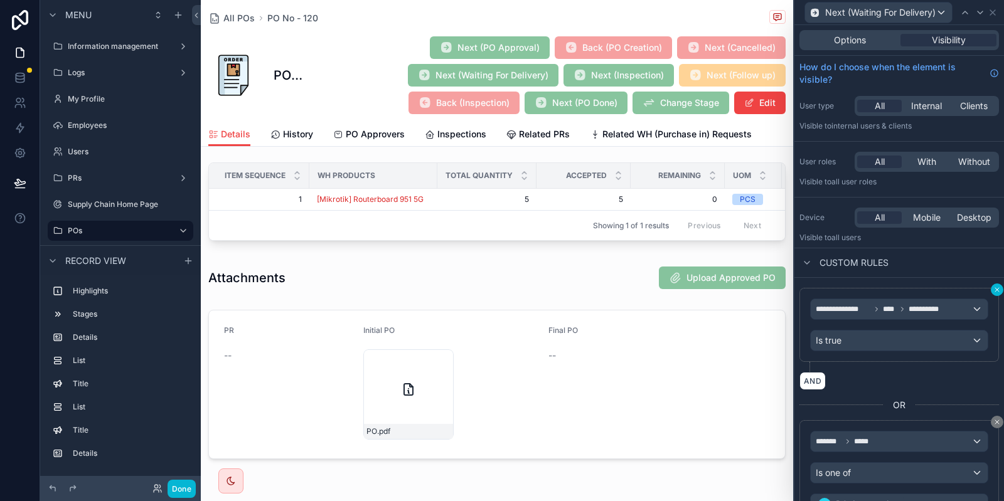
click at [993, 289] on button at bounding box center [996, 290] width 13 height 13
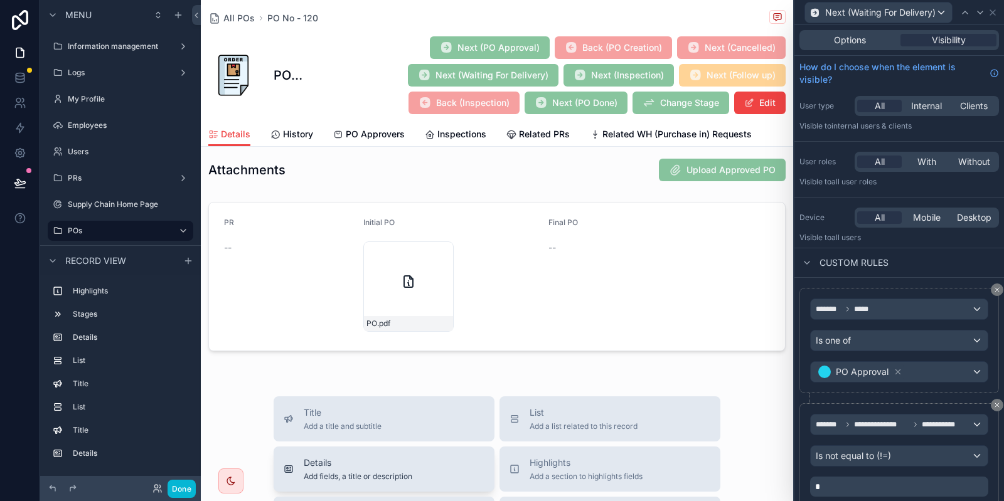
scroll to position [788, 0]
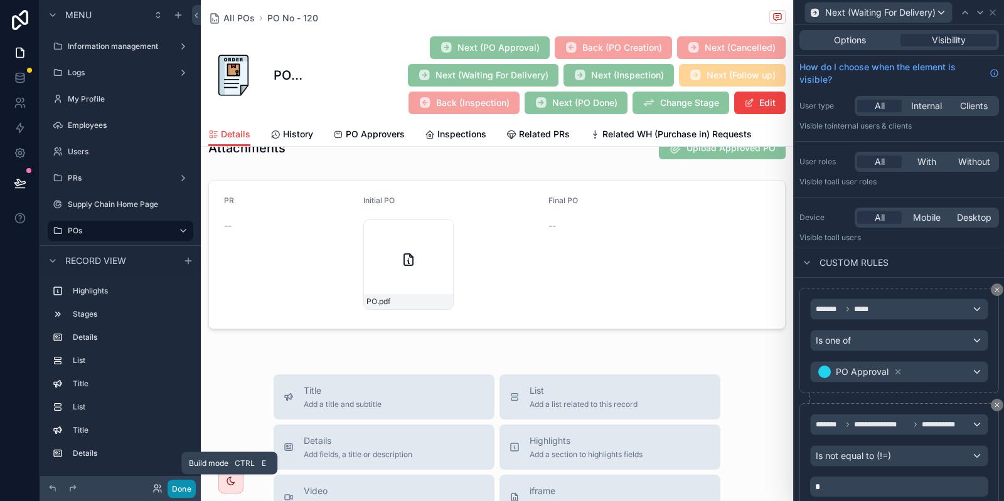
click at [189, 489] on button "Done" at bounding box center [181, 489] width 28 height 18
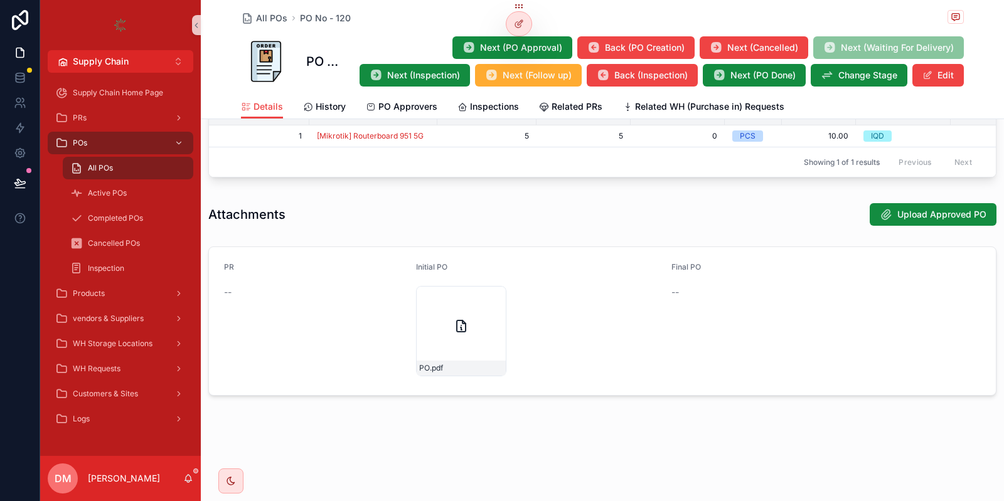
scroll to position [692, 0]
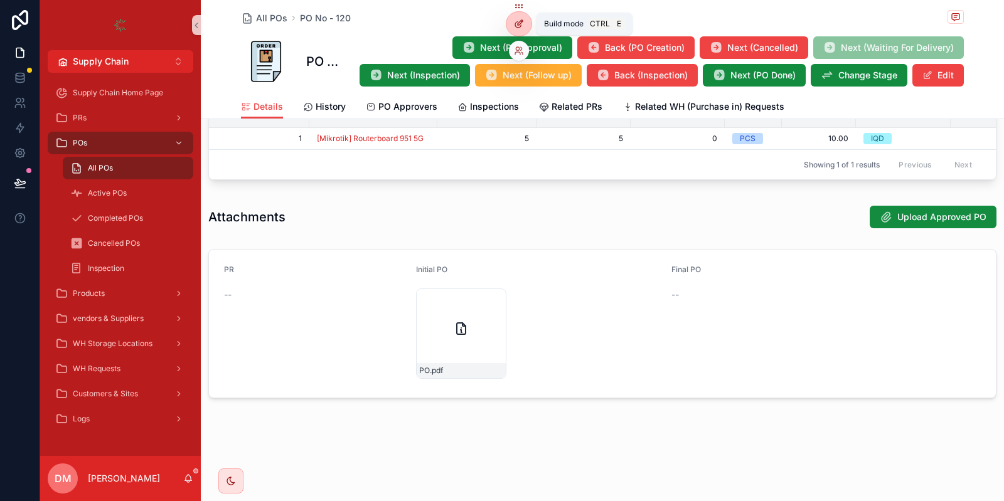
click at [516, 14] on div at bounding box center [518, 24] width 25 height 24
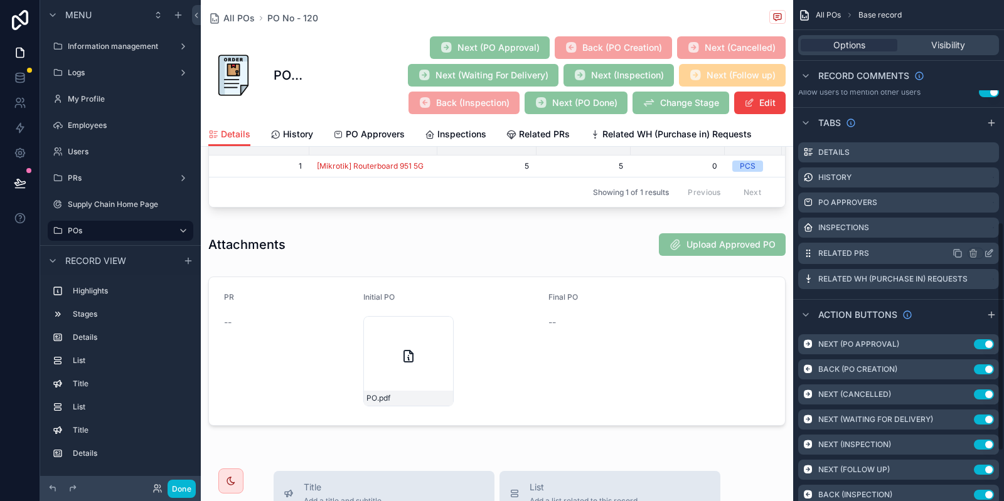
scroll to position [588, 0]
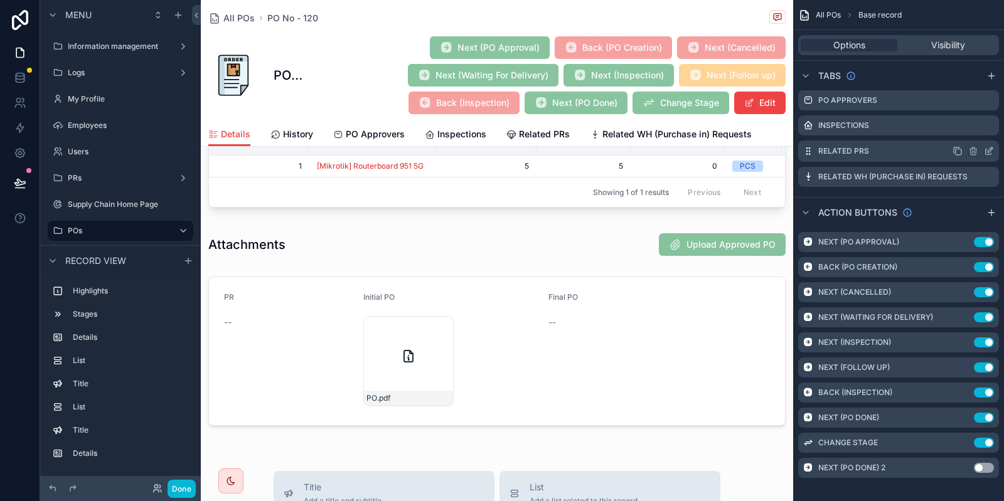
click at [925, 377] on div "Next (PO Approval) Use setting Back (PO Creation) Use setting Next (Cancelled) …" at bounding box center [898, 355] width 211 height 256
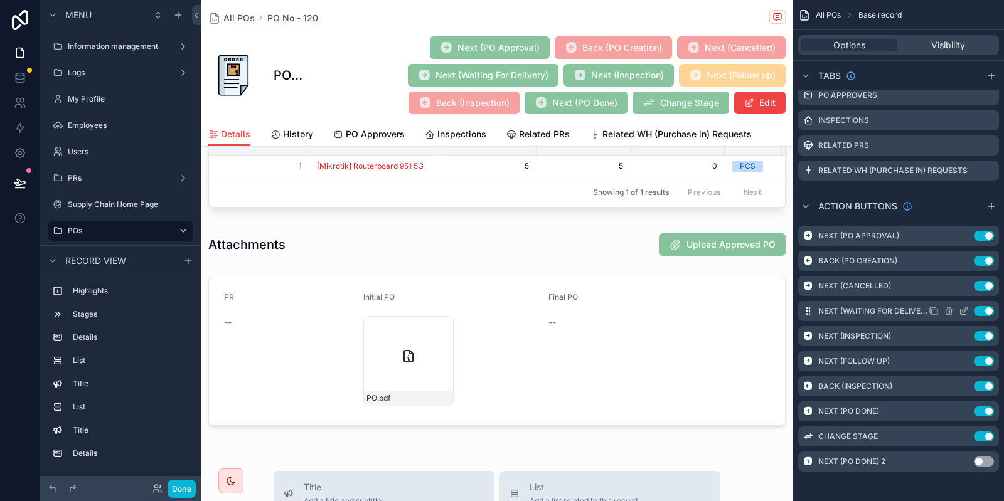
click at [962, 315] on icon "scrollable content" at bounding box center [963, 311] width 10 height 10
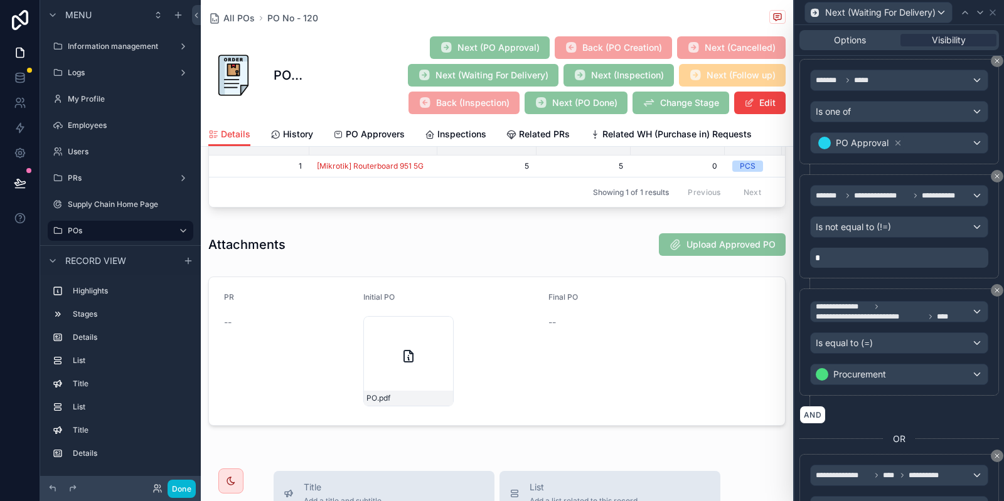
scroll to position [290, 0]
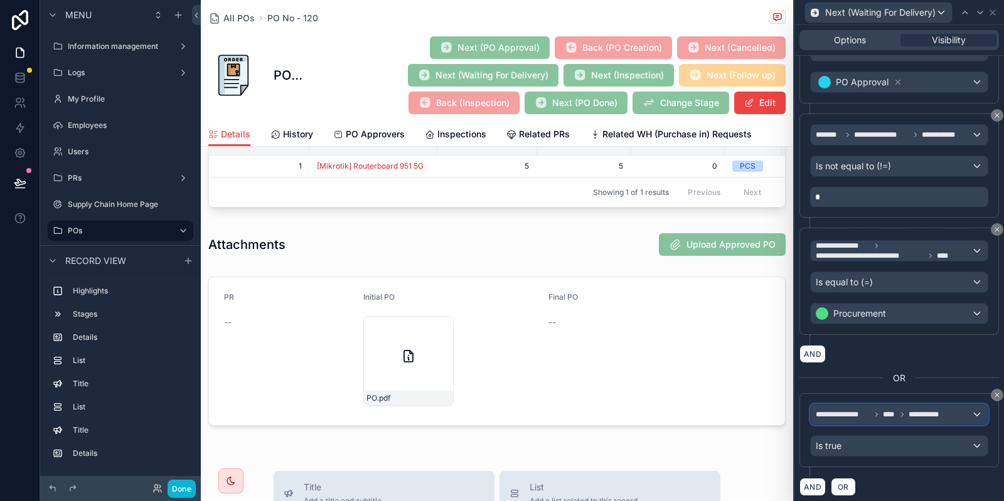
click at [871, 411] on span "**********" at bounding box center [881, 415] width 132 height 10
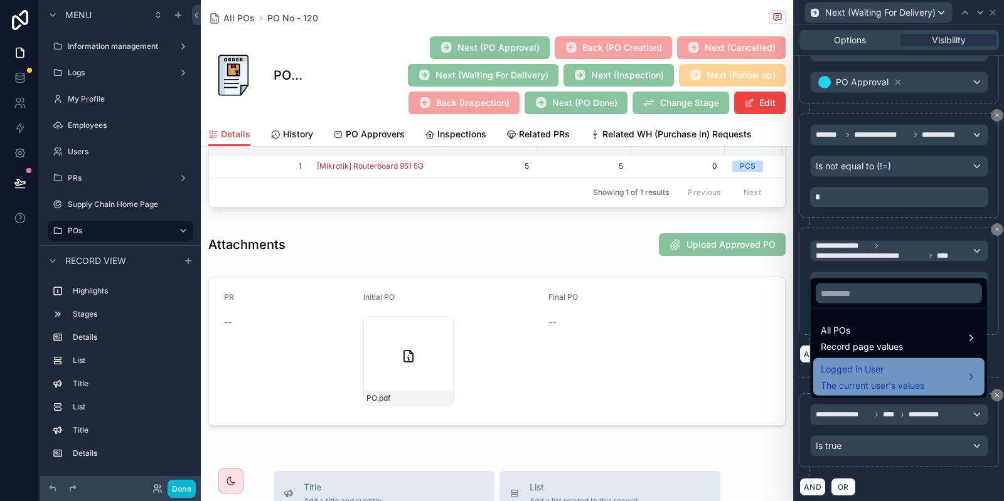
click at [857, 391] on span "The current user's values" at bounding box center [871, 385] width 103 height 13
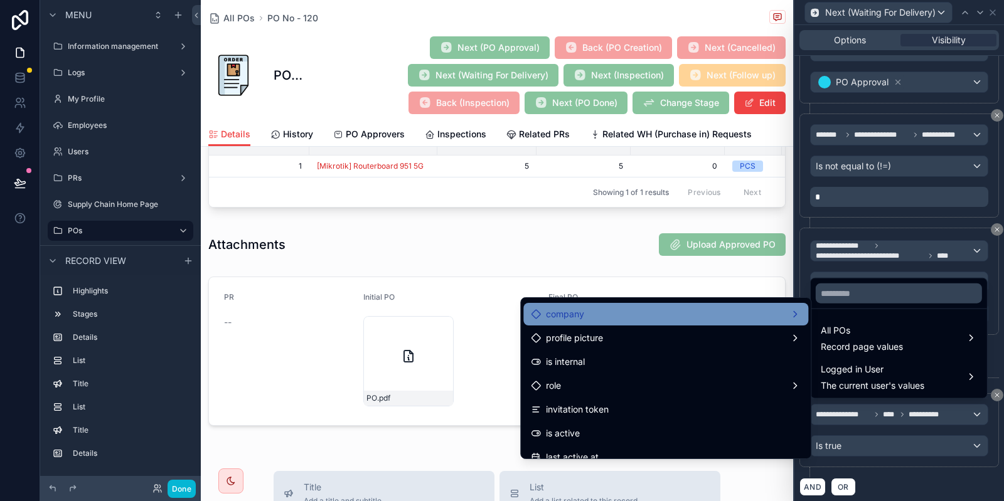
scroll to position [93, 0]
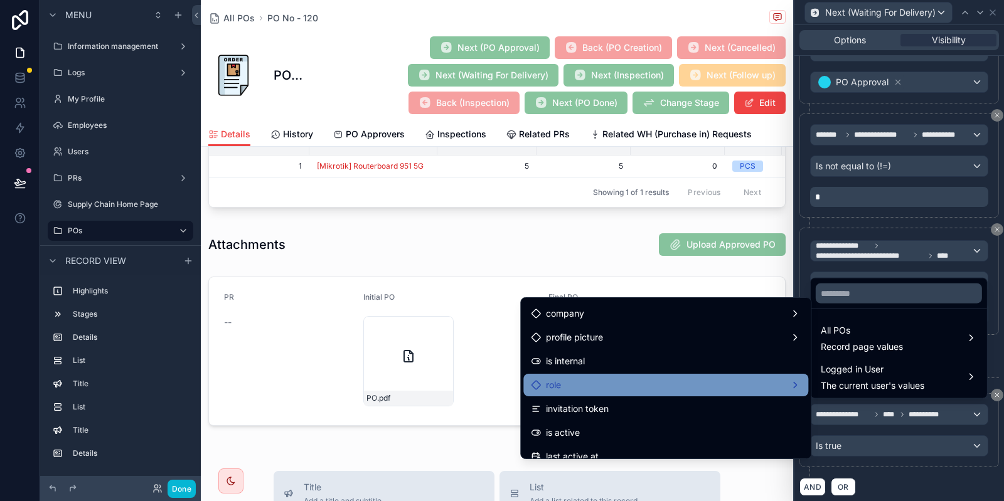
click at [622, 384] on div "role" at bounding box center [666, 385] width 270 height 15
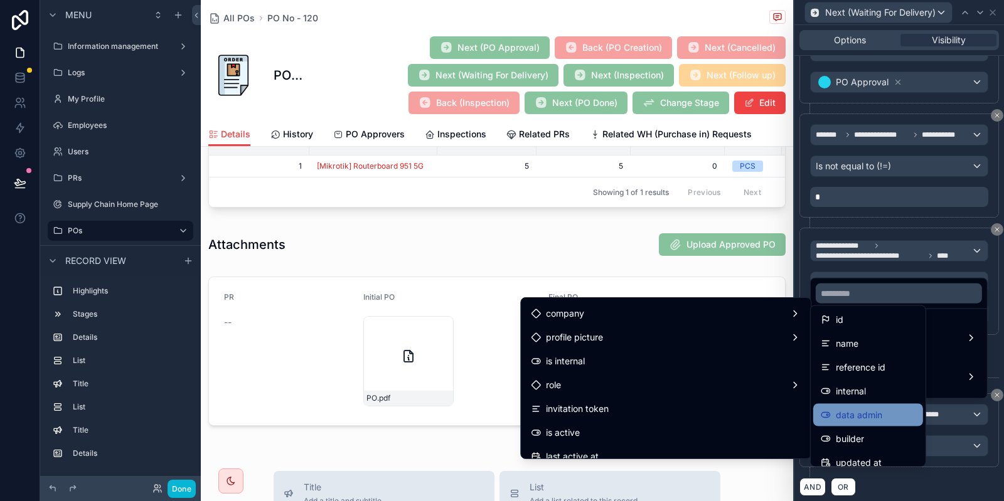
click at [868, 414] on span "data admin" at bounding box center [858, 415] width 46 height 15
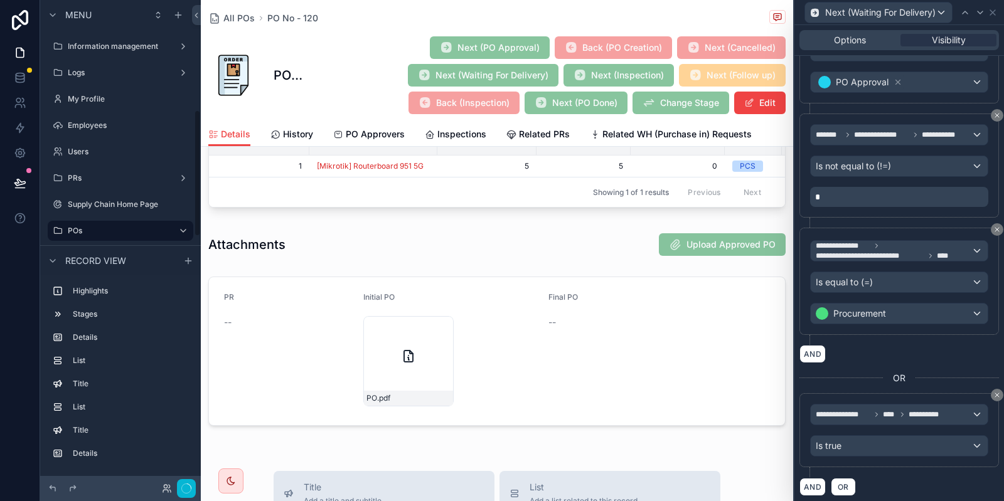
scroll to position [420, 0]
click at [881, 437] on div "Is true" at bounding box center [898, 446] width 177 height 20
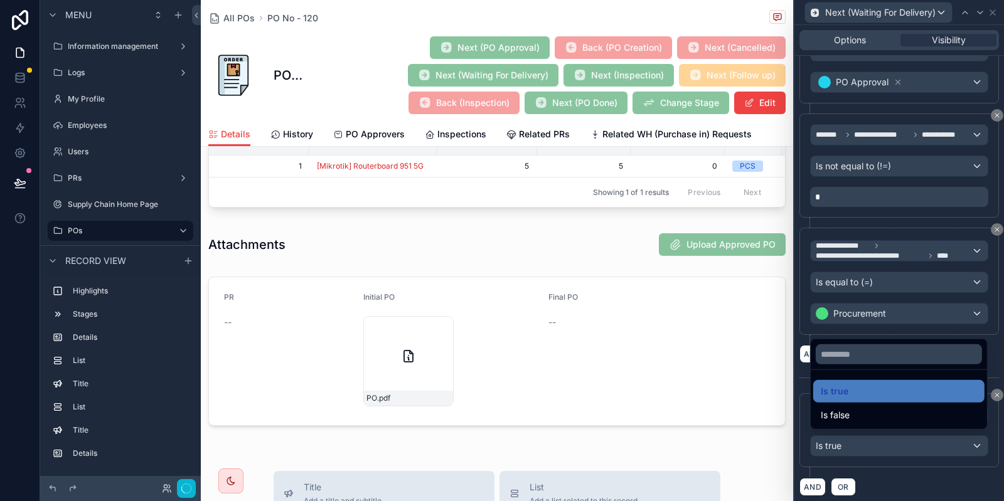
click at [881, 437] on div at bounding box center [898, 250] width 209 height 501
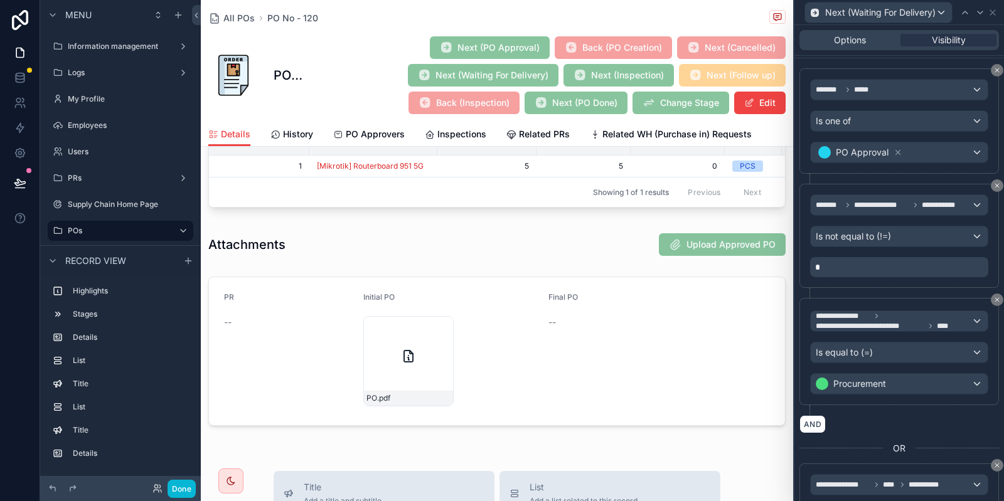
scroll to position [220, 0]
click at [852, 46] on span "Options" at bounding box center [850, 40] width 32 height 13
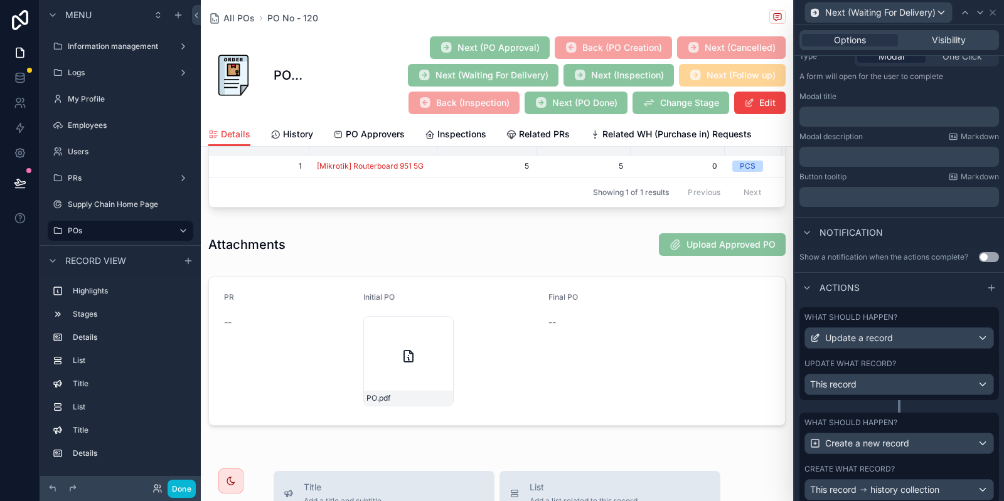
scroll to position [226, 0]
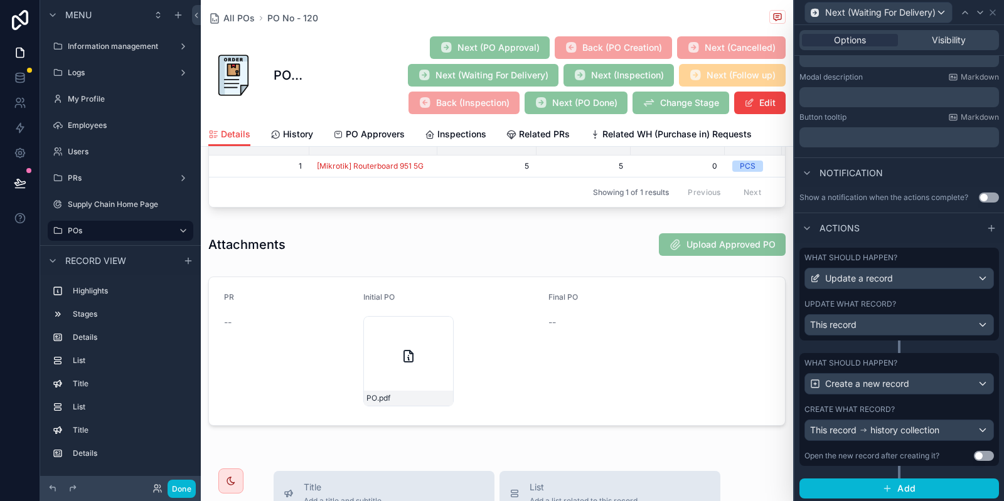
click at [889, 298] on div "What should happen? Update a record Update what record? This record" at bounding box center [898, 294] width 199 height 93
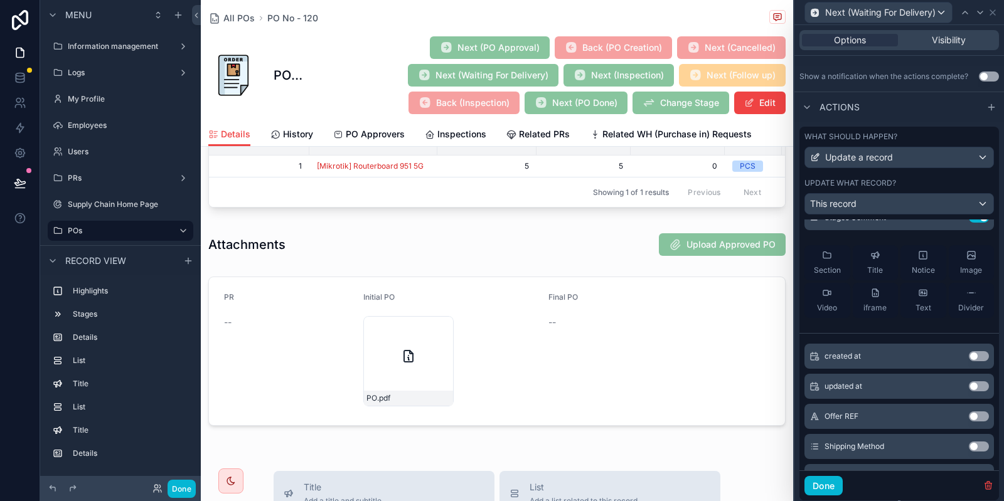
scroll to position [113, 0]
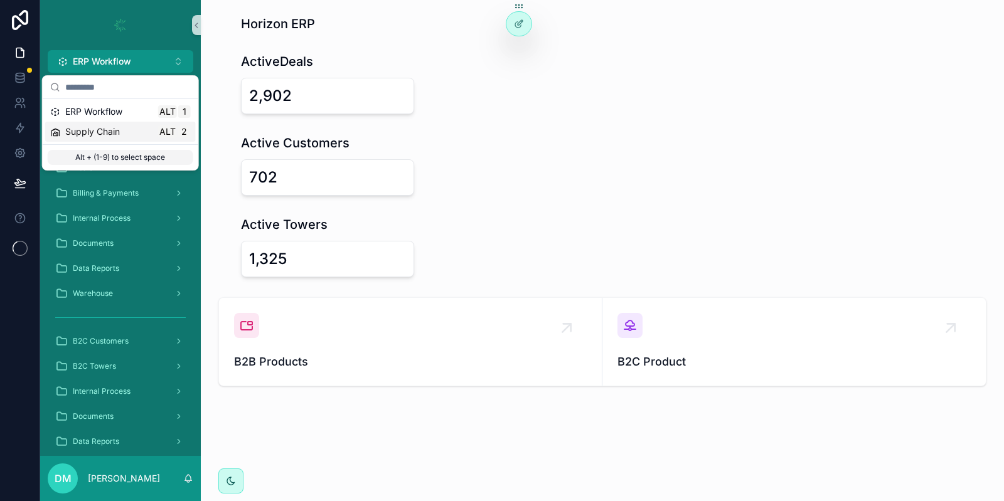
click at [88, 124] on div "Supply Chain Alt 2" at bounding box center [120, 132] width 151 height 20
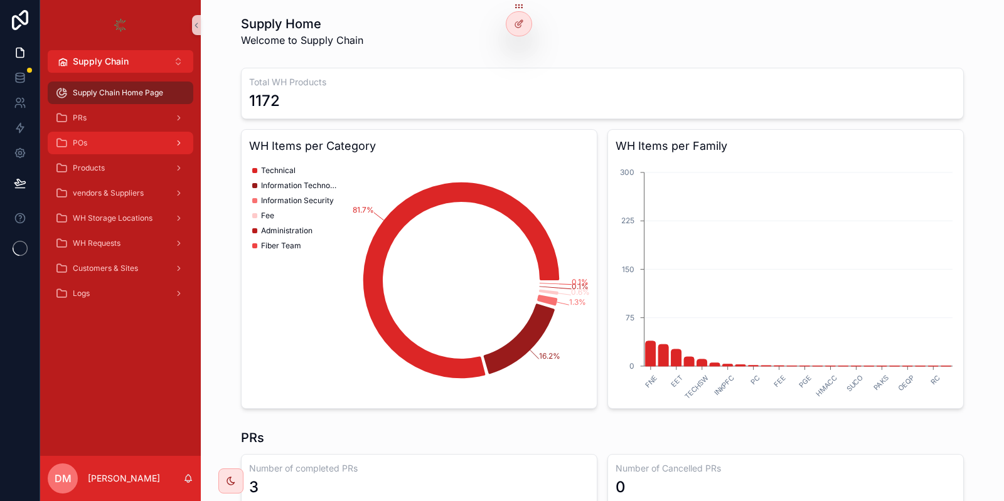
click at [100, 149] on div "POs" at bounding box center [120, 143] width 130 height 20
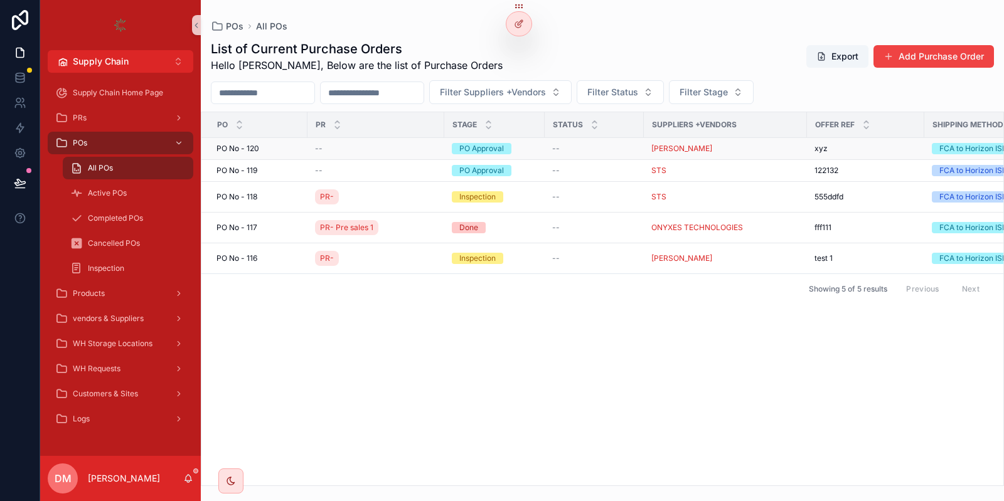
click at [267, 144] on div "PO No - 120 PO No - 120" at bounding box center [257, 149] width 83 height 10
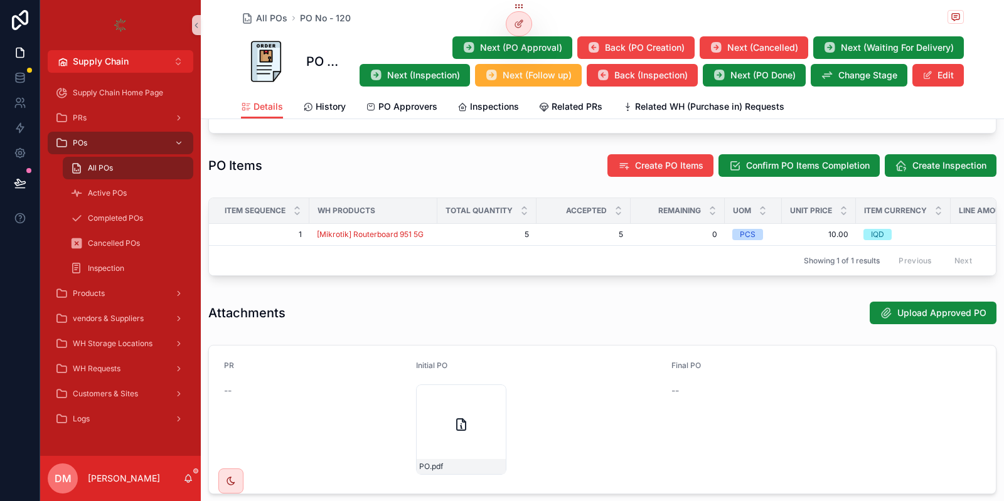
scroll to position [593, 0]
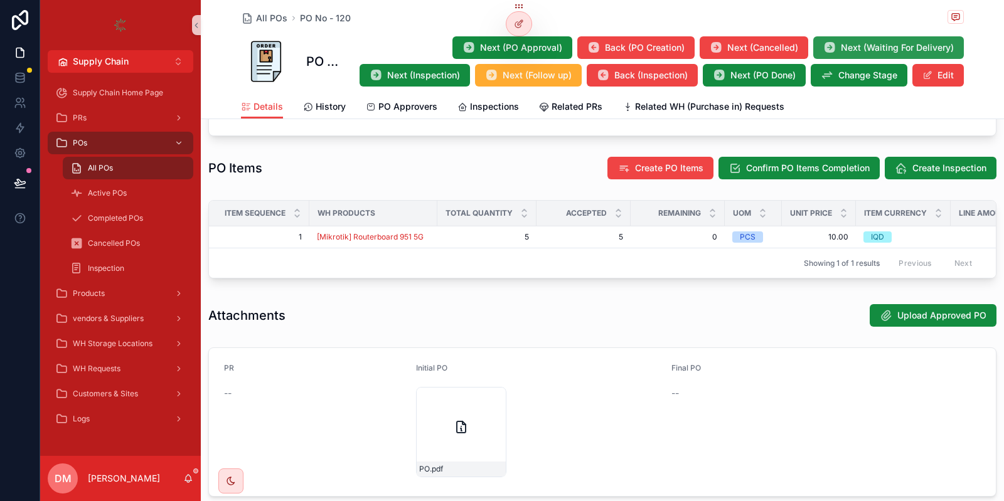
click at [862, 48] on span "Next (Waiting For Delivery)" at bounding box center [896, 47] width 113 height 13
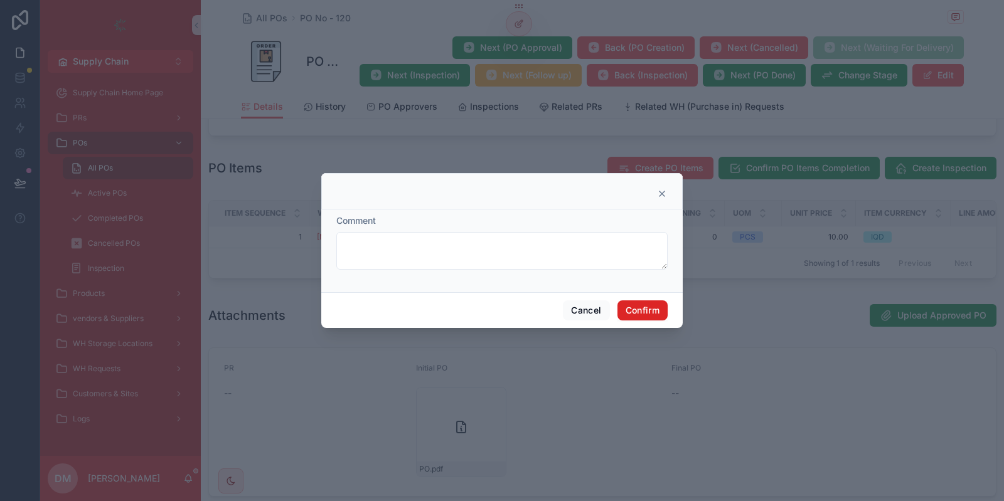
click at [648, 310] on button "Confirm" at bounding box center [642, 310] width 50 height 20
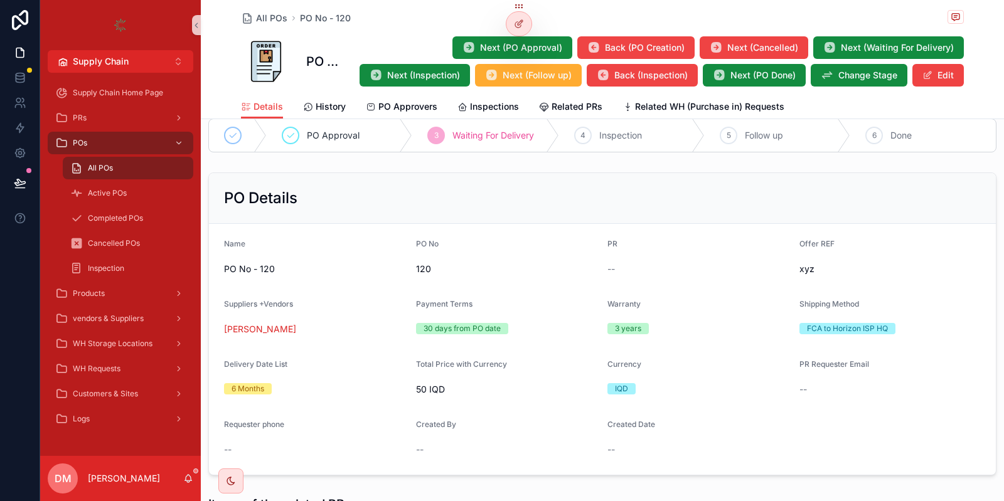
scroll to position [107, 0]
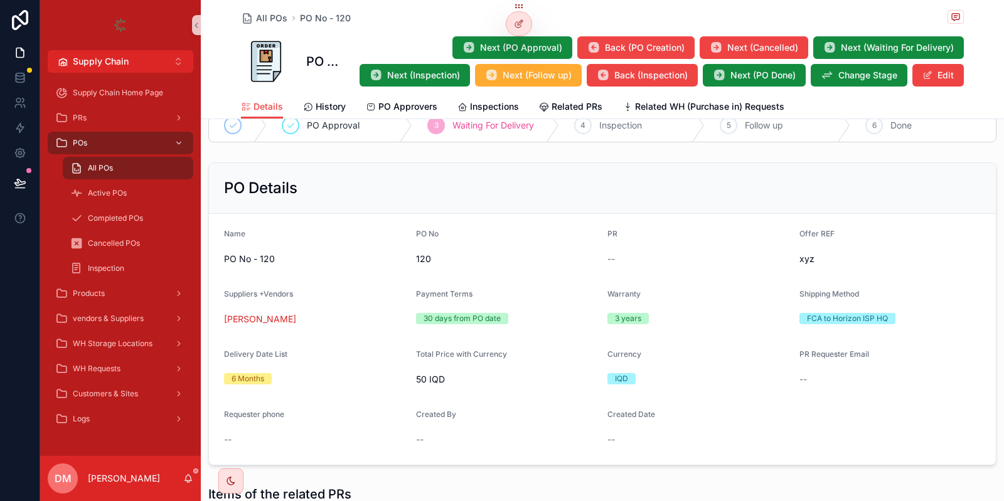
click at [126, 159] on div "All POs" at bounding box center [127, 168] width 115 height 20
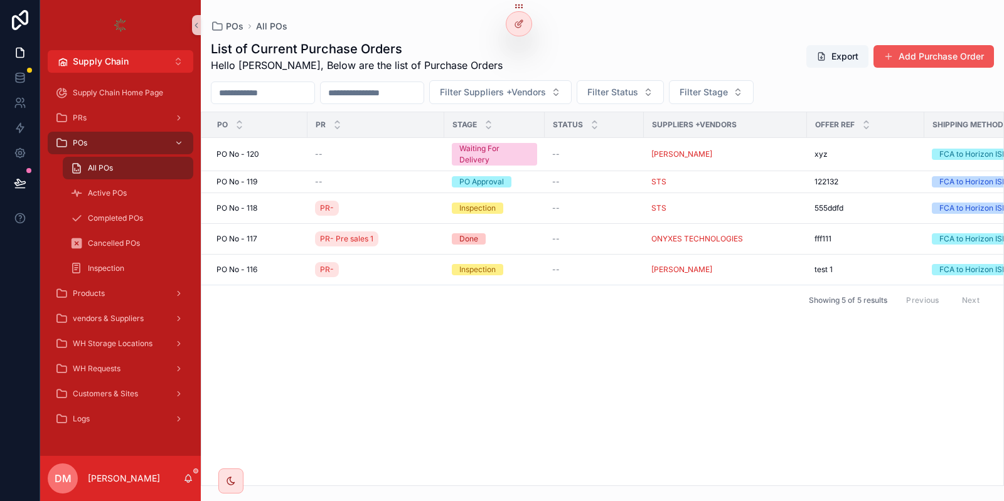
click at [932, 67] on button "Add Purchase Order" at bounding box center [933, 56] width 120 height 23
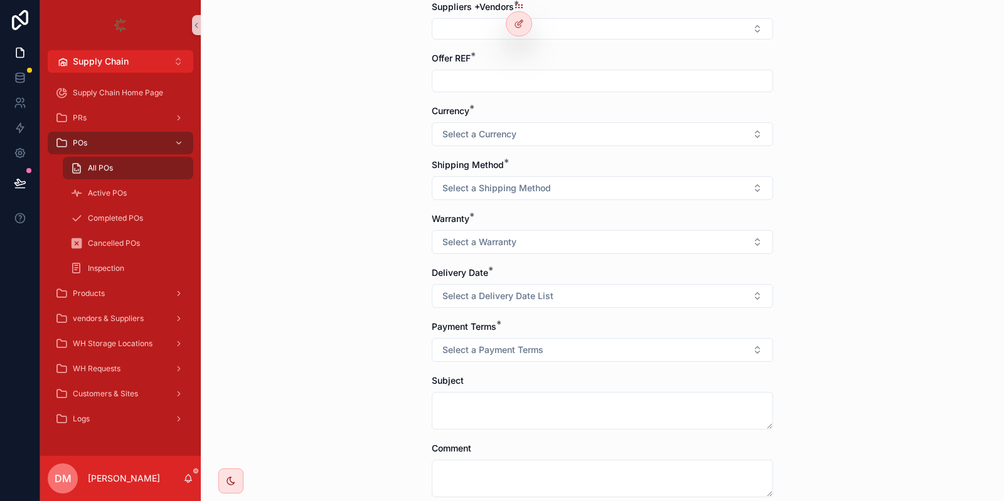
scroll to position [127, 0]
click at [514, 178] on button "Select a Shipping Method" at bounding box center [602, 188] width 341 height 24
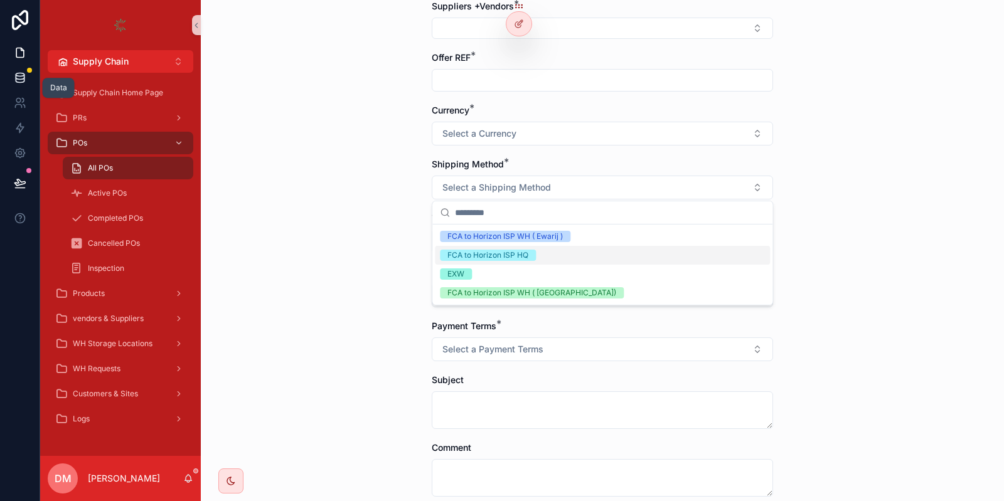
click at [24, 82] on icon at bounding box center [20, 78] width 13 height 13
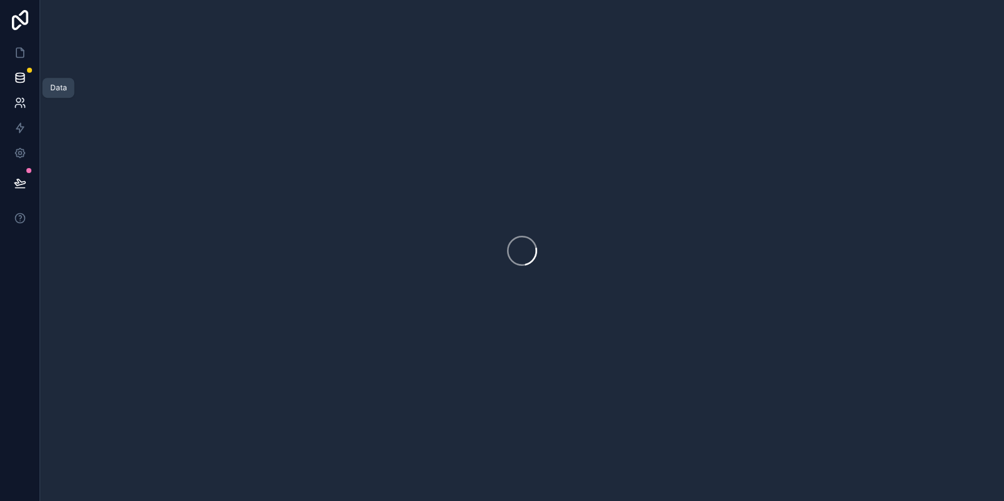
click at [22, 100] on icon at bounding box center [20, 103] width 13 height 13
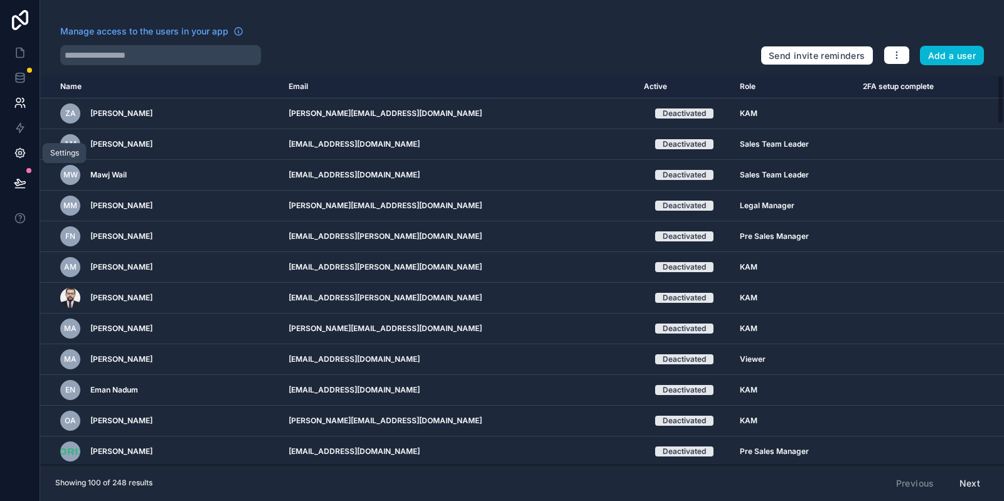
click at [25, 151] on icon at bounding box center [20, 153] width 13 height 13
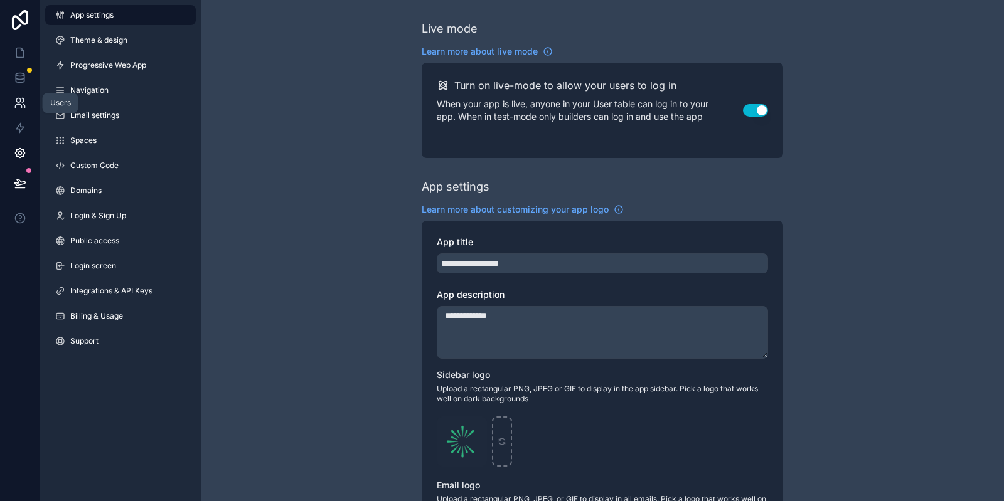
click at [21, 99] on icon at bounding box center [20, 103] width 13 height 13
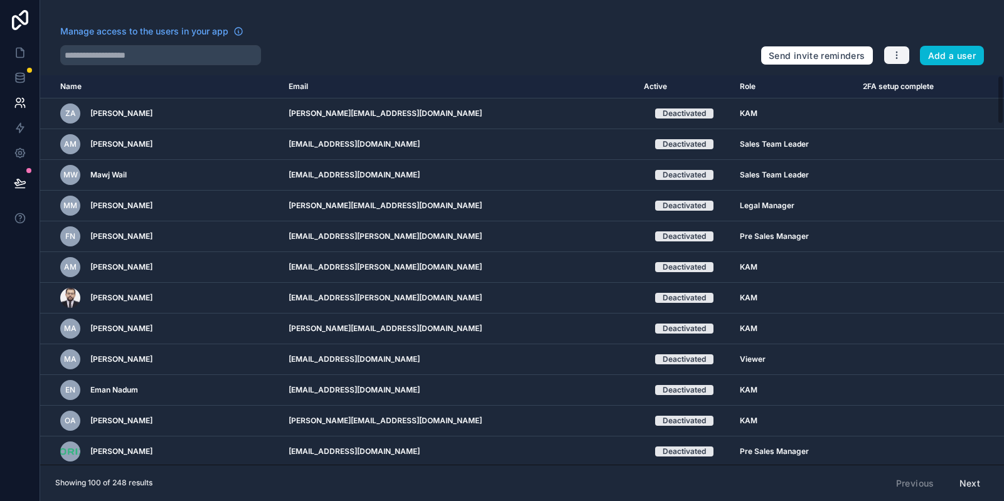
click at [891, 58] on button "button" at bounding box center [896, 55] width 26 height 19
click at [909, 83] on link "Manage roles" at bounding box center [927, 85] width 88 height 20
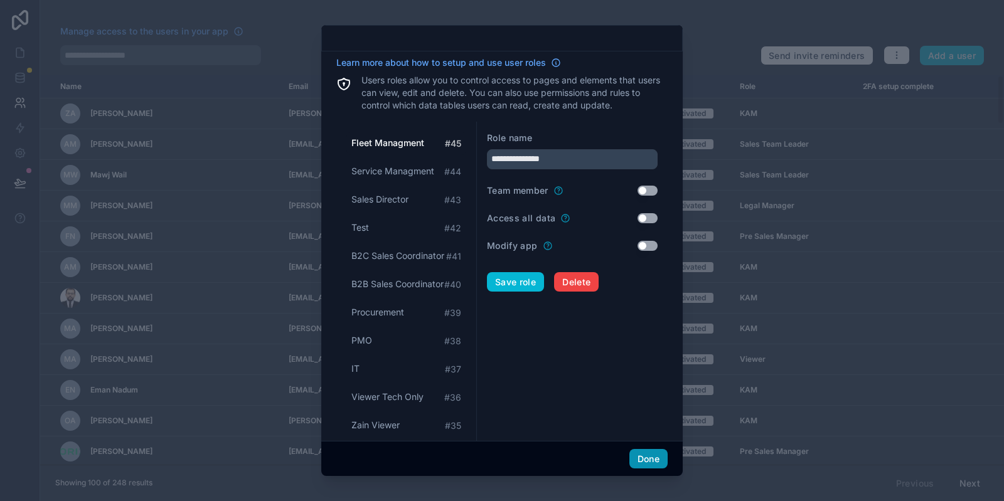
click at [638, 461] on button "Done" at bounding box center [648, 459] width 38 height 20
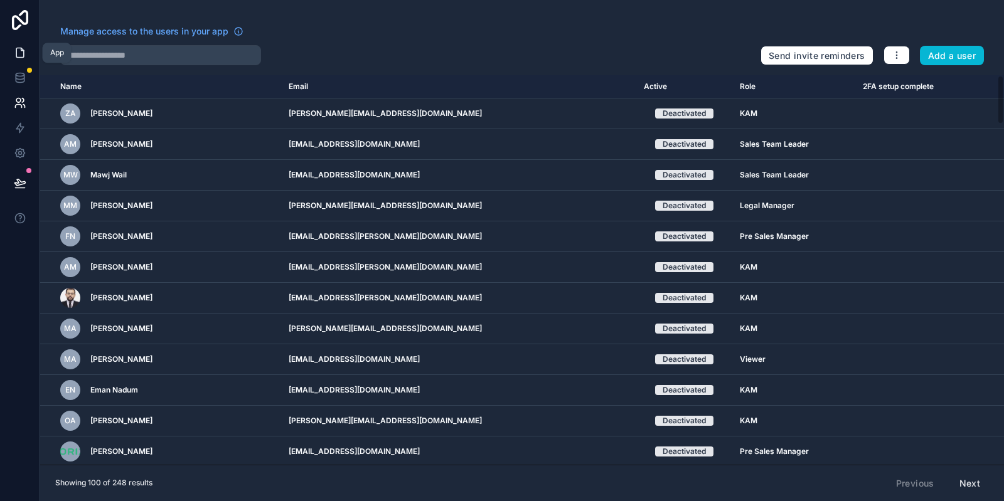
click at [16, 57] on icon at bounding box center [20, 52] width 8 height 9
